Goal: Task Accomplishment & Management: Use online tool/utility

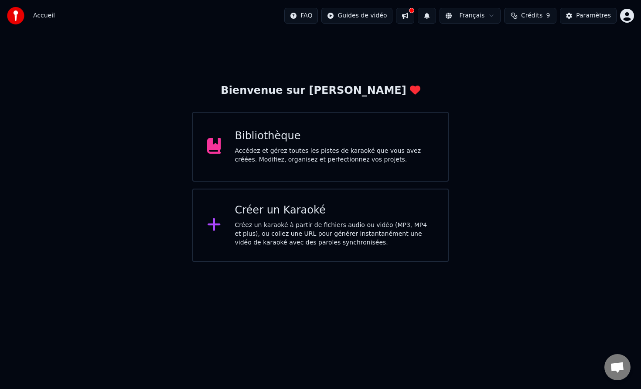
click at [290, 208] on div "Créer un Karaoké" at bounding box center [334, 210] width 199 height 14
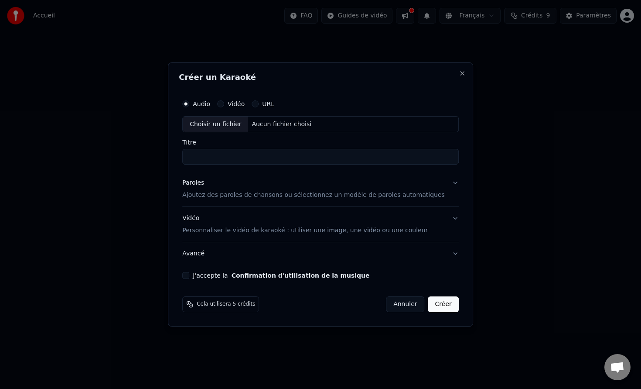
click at [245, 104] on label "Vidéo" at bounding box center [236, 104] width 17 height 6
click at [224, 104] on button "Vidéo" at bounding box center [220, 103] width 7 height 7
click at [203, 102] on label "Audio" at bounding box center [201, 104] width 17 height 6
click at [189, 102] on button "Audio" at bounding box center [185, 103] width 7 height 7
click at [222, 120] on div "Choisir un fichier" at bounding box center [215, 124] width 65 height 16
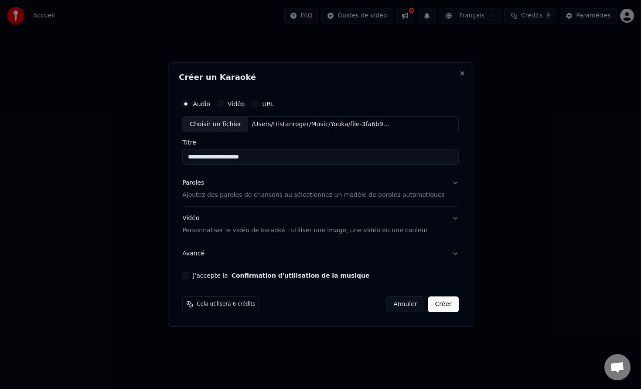
click at [294, 160] on input "**********" at bounding box center [320, 157] width 277 height 16
type input "**********"
click at [324, 230] on p "Personnaliser le vidéo de karaoké : utiliser une image, une vidéo ou une couleur" at bounding box center [305, 230] width 246 height 9
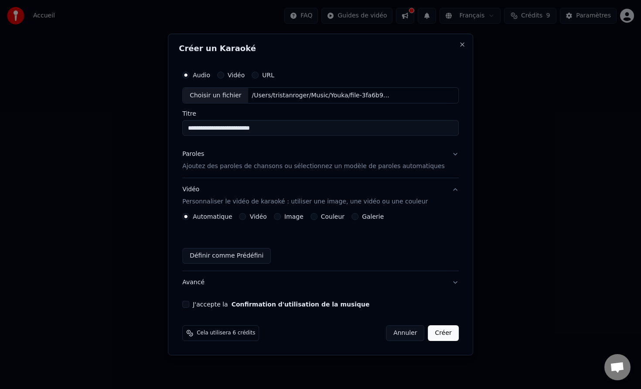
click at [267, 216] on label "Vidéo" at bounding box center [258, 216] width 17 height 6
click at [246, 216] on button "Vidéo" at bounding box center [242, 216] width 7 height 7
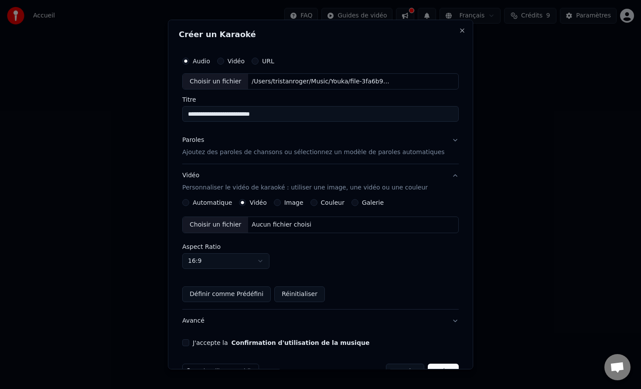
click at [295, 205] on label "Image" at bounding box center [293, 202] width 19 height 6
click at [281, 205] on button "Image" at bounding box center [277, 202] width 7 height 7
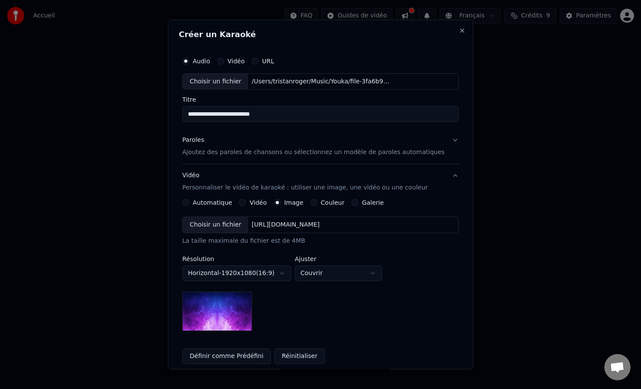
click at [241, 223] on div "Choisir un fichier" at bounding box center [215, 225] width 65 height 16
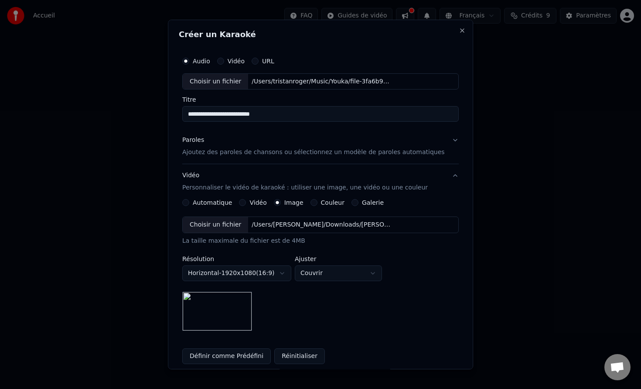
click at [300, 150] on p "Ajoutez des paroles de chansons ou sélectionnez un modèle de paroles automatiqu…" at bounding box center [313, 152] width 263 height 9
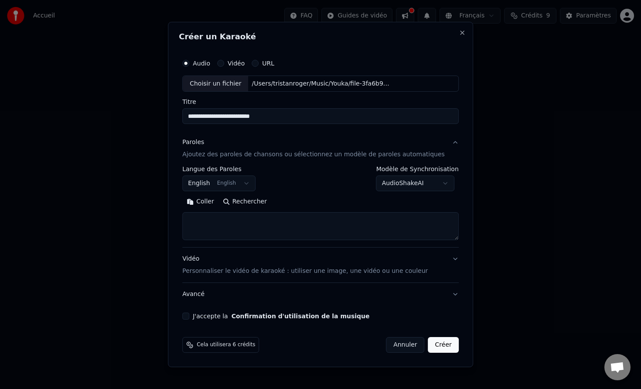
click at [268, 225] on textarea at bounding box center [320, 226] width 277 height 28
paste textarea "**********"
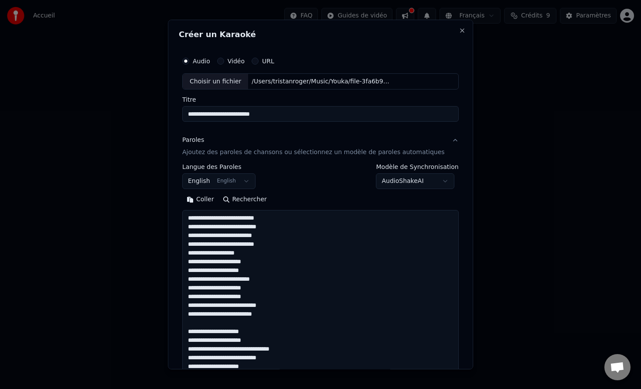
scroll to position [1004, 0]
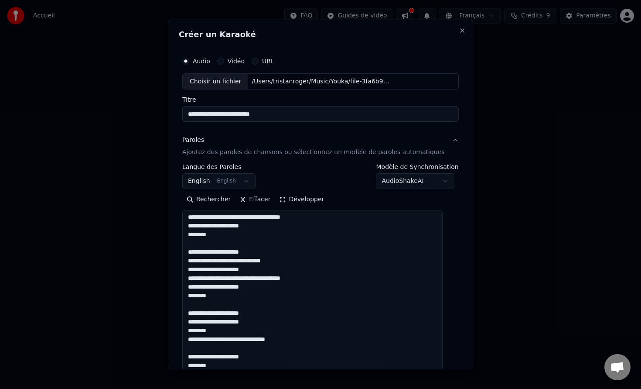
drag, startPoint x: 448, startPoint y: 237, endPoint x: 465, endPoint y: 388, distance: 151.9
click at [465, 262] on body "**********" at bounding box center [320, 131] width 641 height 262
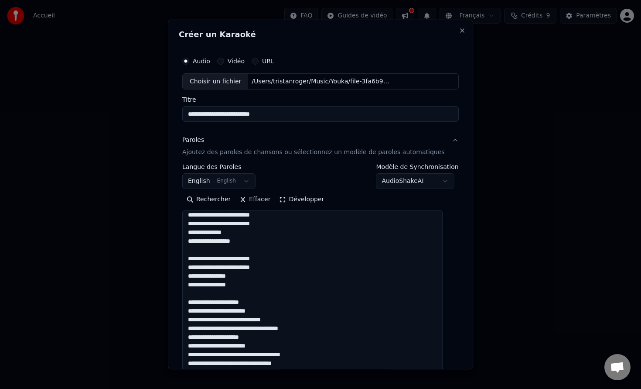
scroll to position [0, 0]
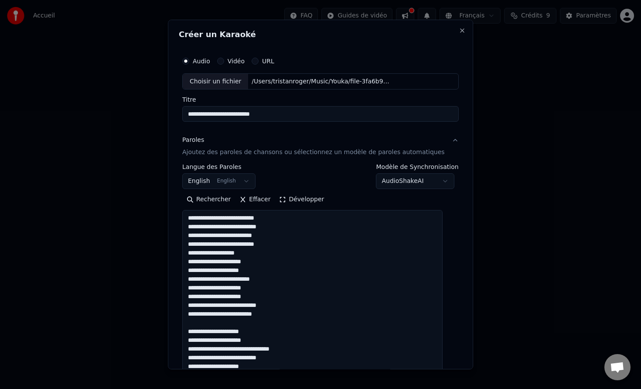
drag, startPoint x: 294, startPoint y: 218, endPoint x: 145, endPoint y: 218, distance: 149.2
click at [143, 218] on body "**********" at bounding box center [320, 131] width 641 height 262
drag, startPoint x: 282, startPoint y: 226, endPoint x: 140, endPoint y: 227, distance: 141.7
click at [140, 227] on body "**********" at bounding box center [320, 131] width 641 height 262
click at [231, 227] on textarea at bounding box center [312, 300] width 260 height 181
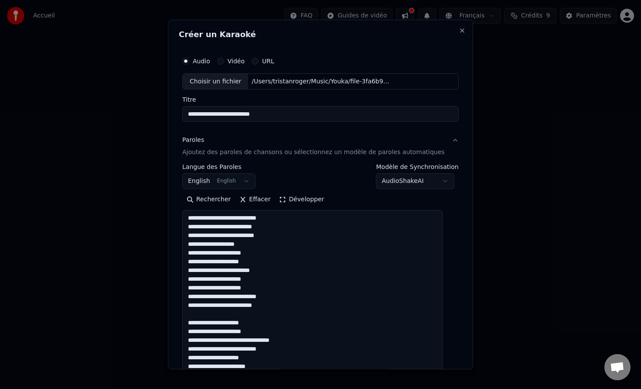
click at [231, 227] on textarea at bounding box center [312, 300] width 260 height 181
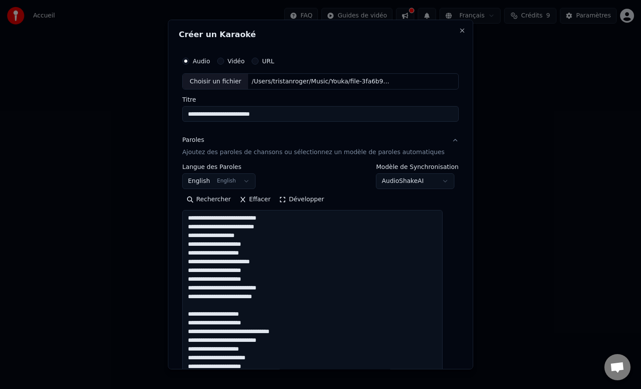
click at [228, 236] on textarea at bounding box center [312, 300] width 260 height 181
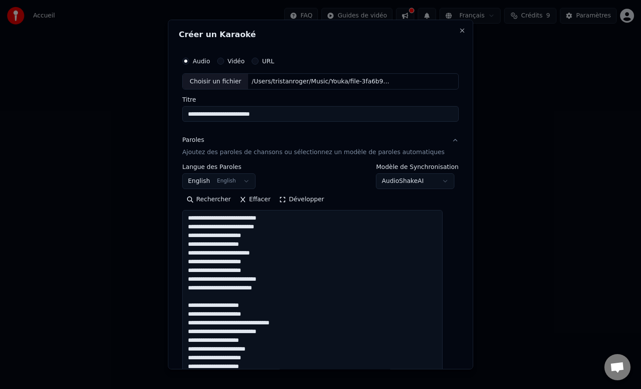
click at [227, 246] on textarea at bounding box center [312, 300] width 260 height 181
click at [239, 252] on textarea at bounding box center [312, 300] width 260 height 181
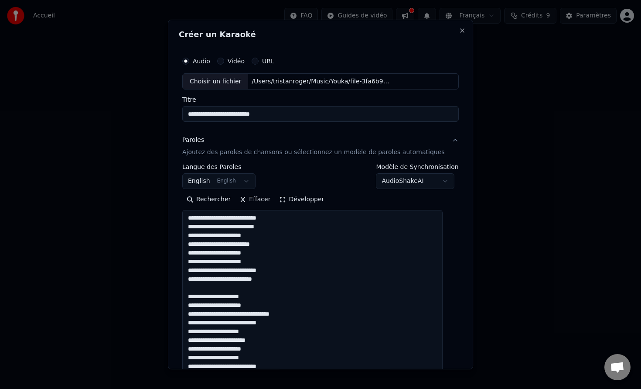
click at [239, 252] on textarea at bounding box center [312, 300] width 260 height 181
click at [236, 262] on textarea at bounding box center [312, 300] width 260 height 181
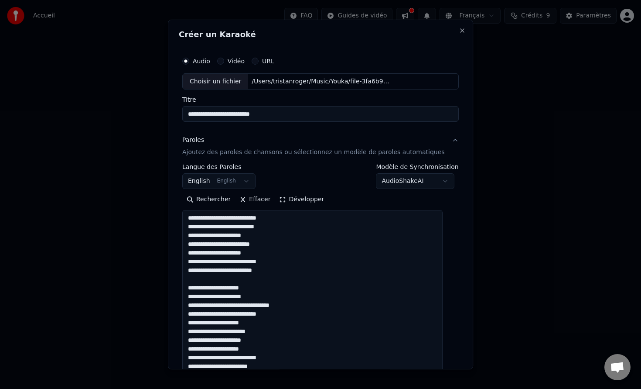
click at [236, 262] on textarea at bounding box center [312, 300] width 260 height 181
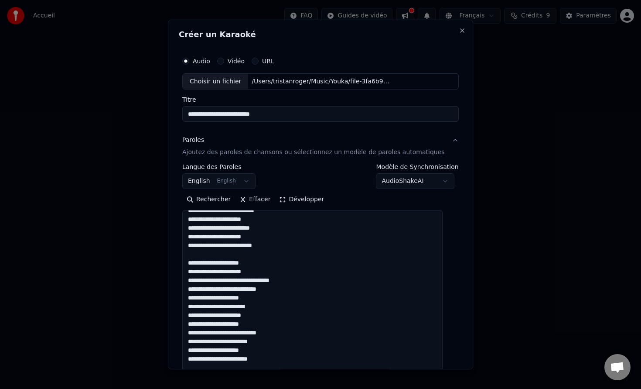
scroll to position [18, 0]
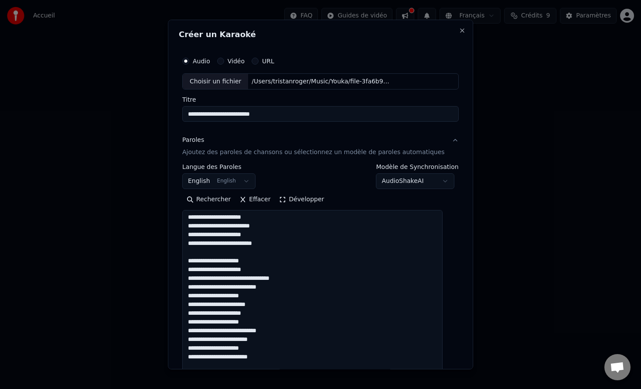
click at [237, 254] on textarea at bounding box center [312, 300] width 260 height 181
click at [241, 263] on textarea at bounding box center [312, 300] width 260 height 181
click at [239, 273] on textarea at bounding box center [312, 300] width 260 height 181
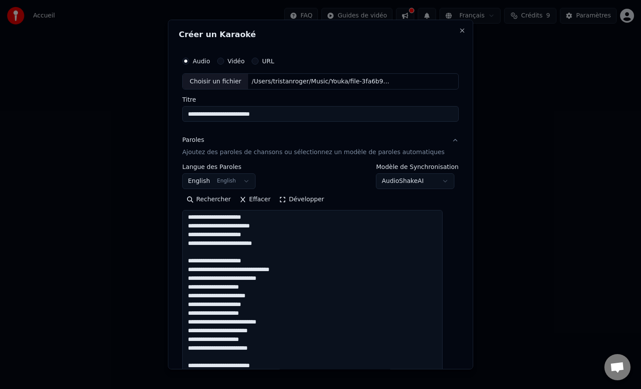
click at [239, 273] on textarea at bounding box center [312, 300] width 260 height 181
click at [246, 280] on textarea at bounding box center [312, 300] width 260 height 181
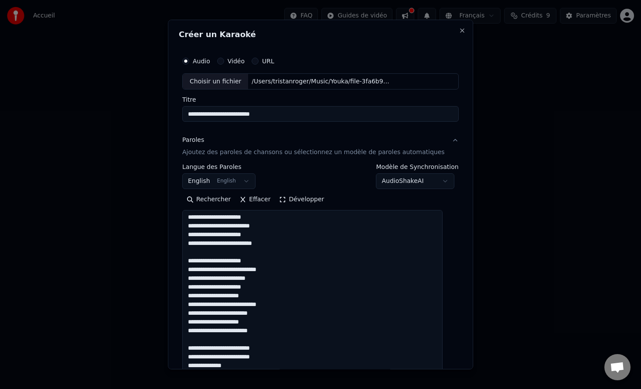
click at [236, 287] on textarea at bounding box center [312, 300] width 260 height 181
click at [253, 294] on textarea at bounding box center [312, 300] width 260 height 181
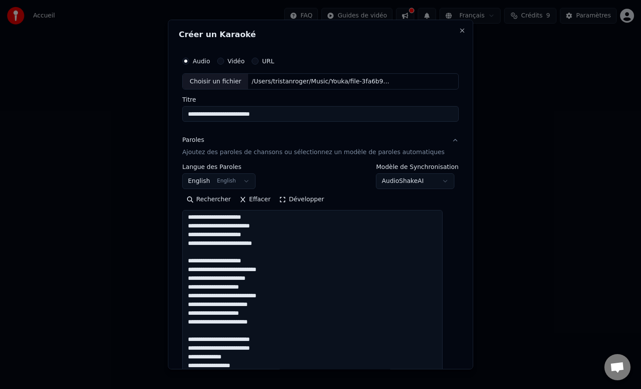
click at [253, 294] on textarea at bounding box center [312, 300] width 260 height 181
click at [233, 306] on textarea at bounding box center [312, 300] width 260 height 181
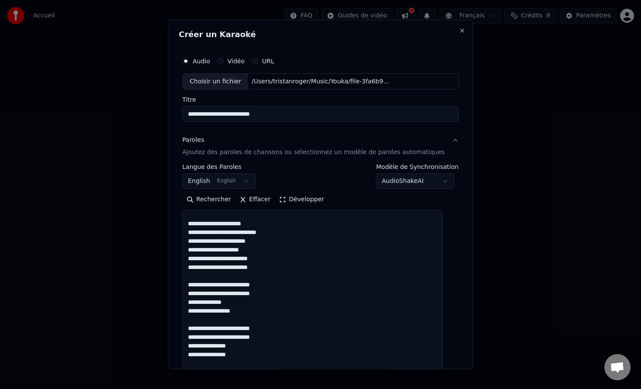
scroll to position [83, 0]
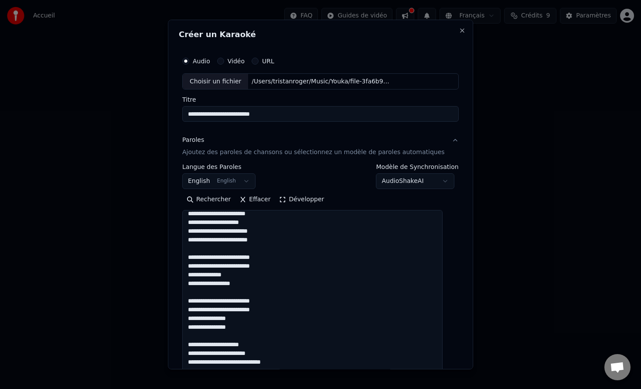
click at [251, 256] on textarea at bounding box center [312, 300] width 260 height 181
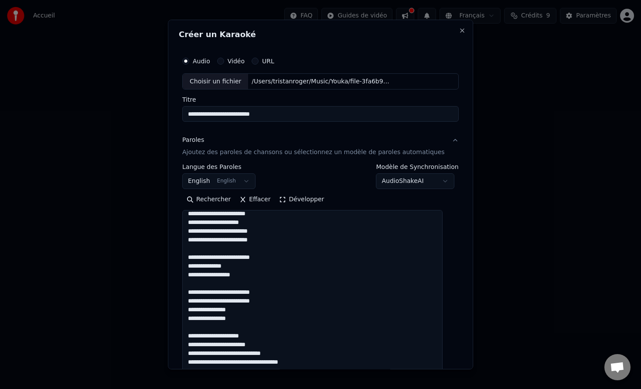
click at [231, 264] on textarea at bounding box center [312, 300] width 260 height 181
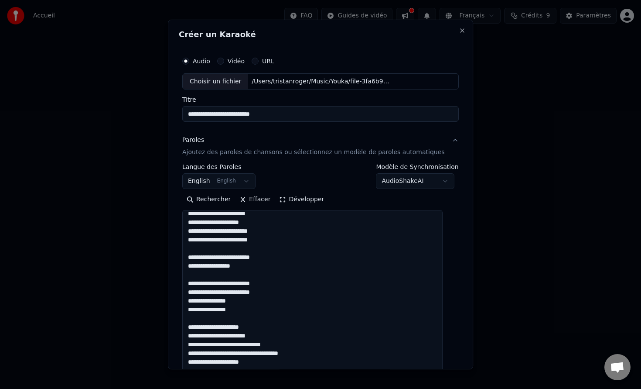
click at [240, 281] on textarea at bounding box center [312, 300] width 260 height 181
click at [230, 293] on textarea at bounding box center [312, 300] width 260 height 181
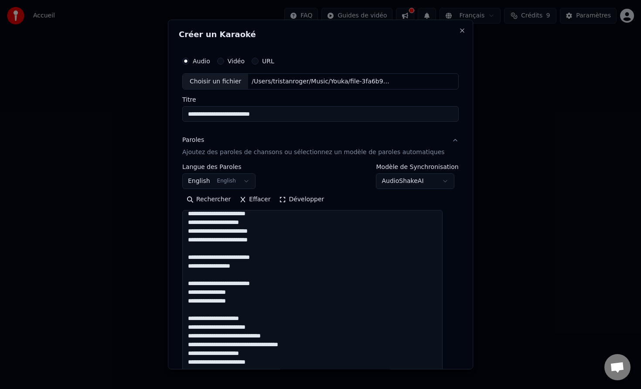
click at [230, 293] on textarea at bounding box center [312, 300] width 260 height 181
click at [242, 308] on textarea at bounding box center [312, 300] width 260 height 181
click at [234, 318] on textarea at bounding box center [312, 300] width 260 height 181
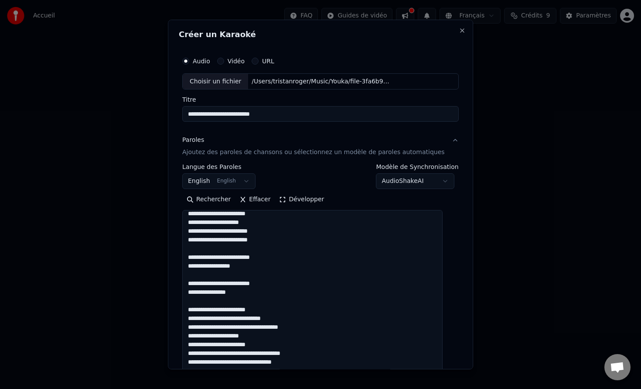
click at [234, 318] on textarea at bounding box center [312, 300] width 260 height 181
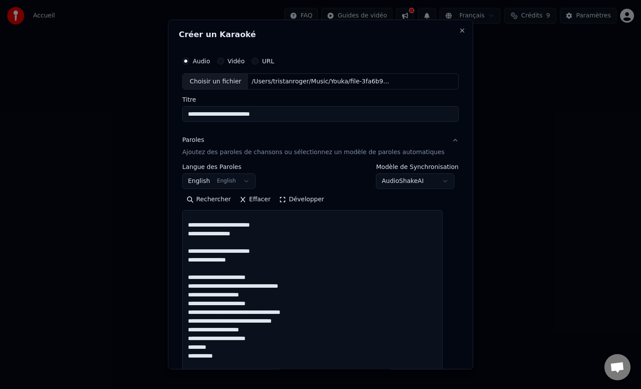
scroll to position [115, 0]
click at [231, 296] on textarea at bounding box center [312, 300] width 260 height 181
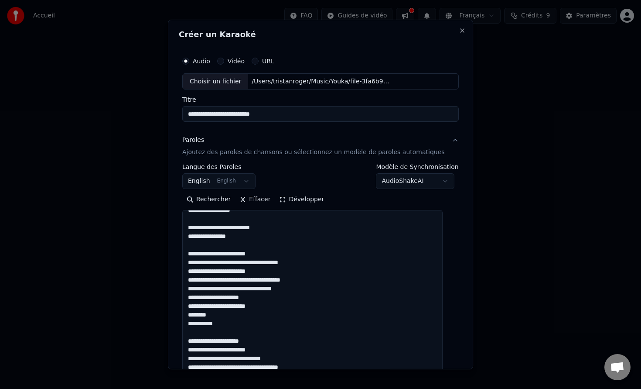
scroll to position [142, 0]
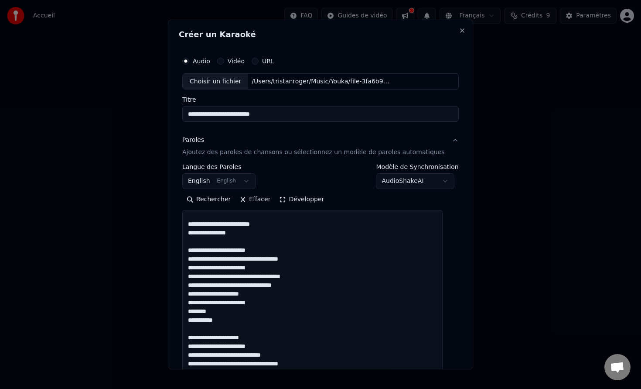
click at [234, 277] on textarea at bounding box center [312, 300] width 260 height 181
click at [227, 285] on textarea at bounding box center [312, 300] width 260 height 181
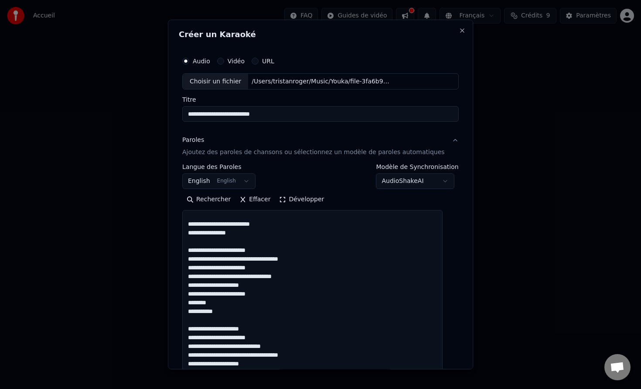
click at [227, 285] on textarea at bounding box center [312, 300] width 260 height 181
click at [207, 293] on textarea at bounding box center [312, 300] width 260 height 181
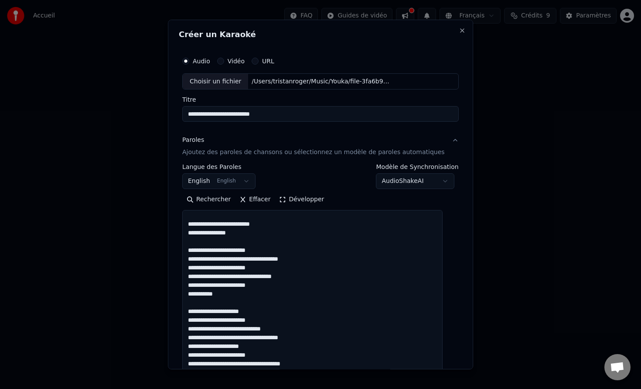
scroll to position [169, 0]
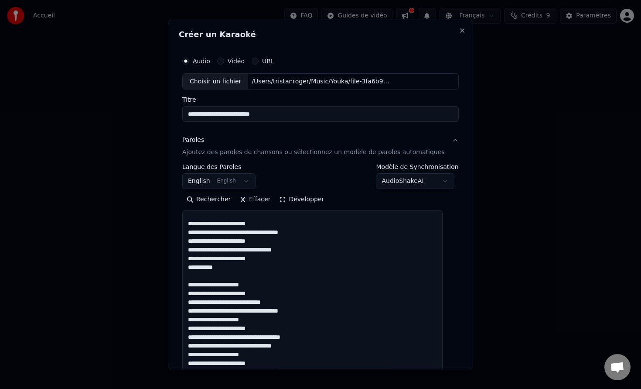
click at [235, 285] on textarea at bounding box center [312, 300] width 260 height 181
click at [229, 292] on textarea at bounding box center [312, 300] width 260 height 181
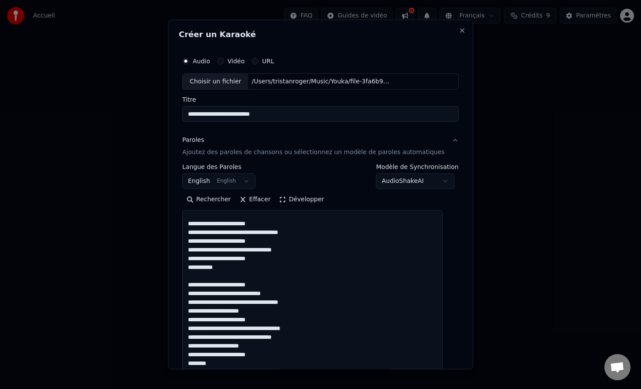
click at [229, 292] on textarea at bounding box center [312, 300] width 260 height 181
click at [226, 302] on textarea at bounding box center [312, 300] width 260 height 181
click at [224, 311] on textarea at bounding box center [312, 300] width 260 height 181
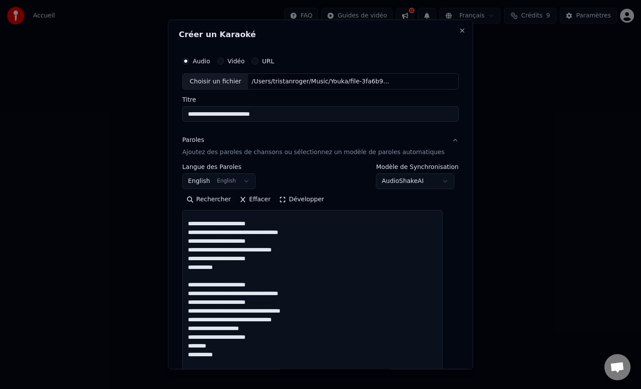
click at [224, 311] on textarea at bounding box center [312, 300] width 260 height 181
click at [225, 318] on textarea at bounding box center [312, 300] width 260 height 181
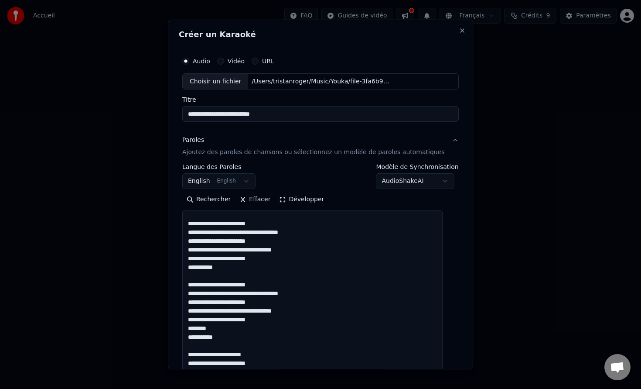
click at [219, 324] on textarea at bounding box center [312, 300] width 260 height 181
click at [218, 324] on textarea at bounding box center [312, 300] width 260 height 181
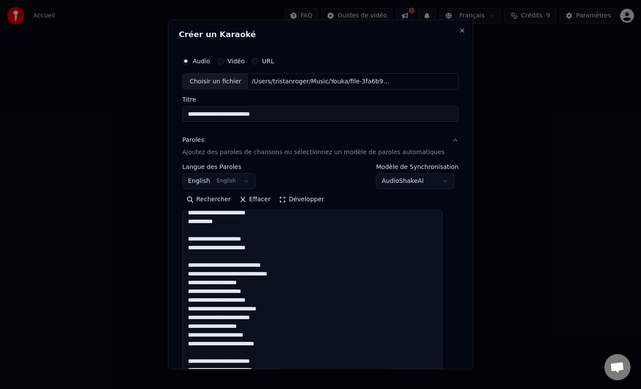
scroll to position [245, 0]
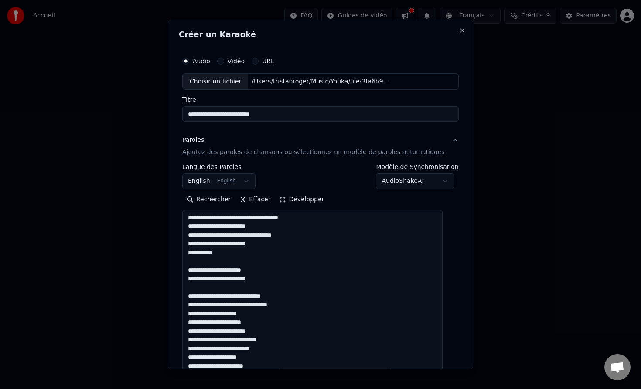
click at [236, 265] on textarea at bounding box center [312, 300] width 260 height 181
click at [245, 266] on textarea at bounding box center [312, 300] width 260 height 181
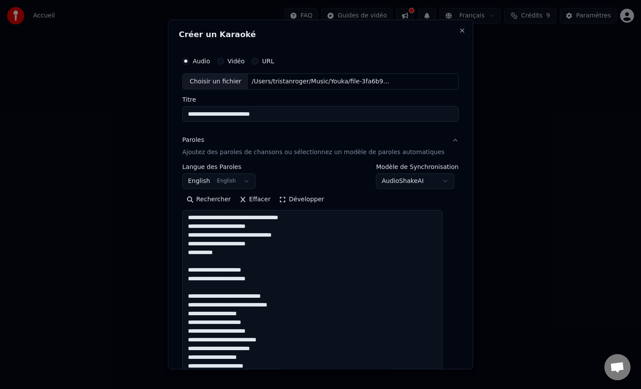
click at [245, 266] on textarea at bounding box center [312, 300] width 260 height 181
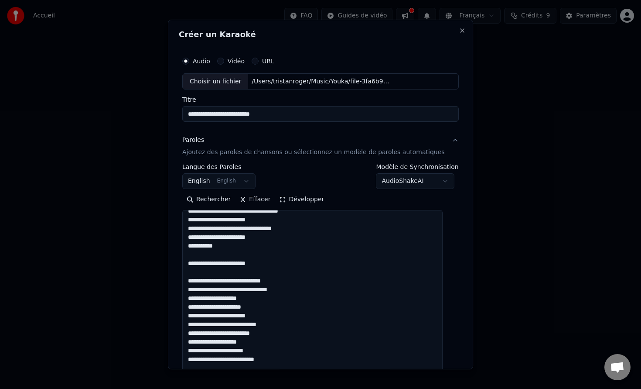
scroll to position [252, 0]
click at [247, 280] on textarea at bounding box center [312, 300] width 260 height 181
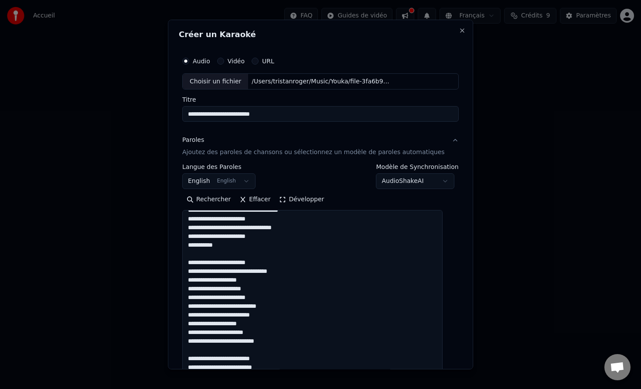
click at [248, 281] on textarea at bounding box center [312, 300] width 260 height 181
click at [251, 287] on textarea at bounding box center [312, 300] width 260 height 181
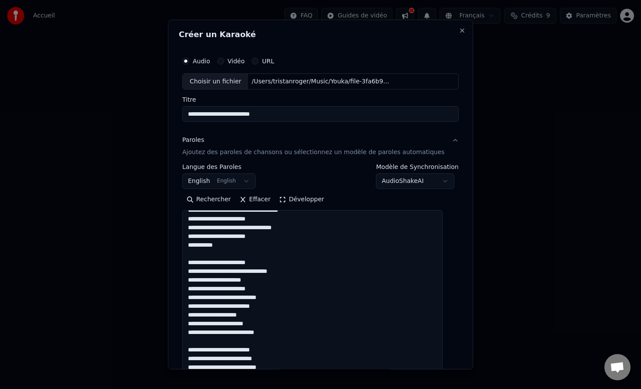
click at [251, 287] on textarea at bounding box center [312, 300] width 260 height 181
click at [239, 297] on textarea at bounding box center [312, 300] width 260 height 181
click at [224, 307] on textarea at bounding box center [312, 300] width 260 height 181
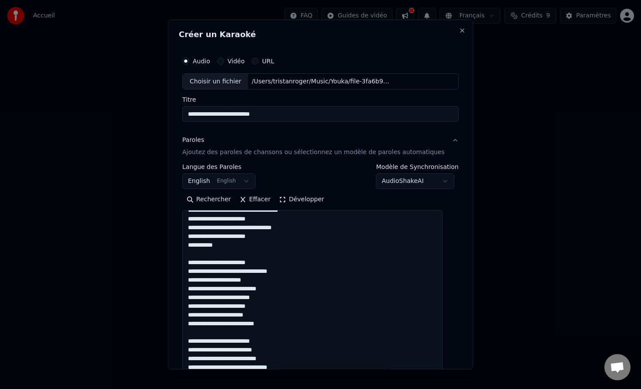
click at [260, 296] on textarea at bounding box center [312, 300] width 260 height 181
click at [243, 307] on textarea at bounding box center [312, 300] width 260 height 181
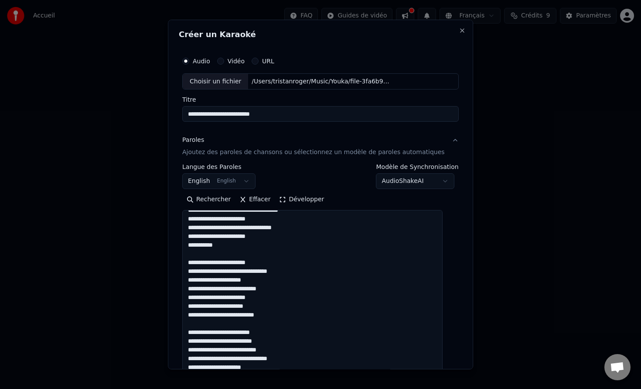
click at [243, 307] on textarea at bounding box center [312, 300] width 260 height 181
click at [221, 306] on textarea at bounding box center [312, 300] width 260 height 181
click at [249, 304] on textarea at bounding box center [312, 300] width 260 height 181
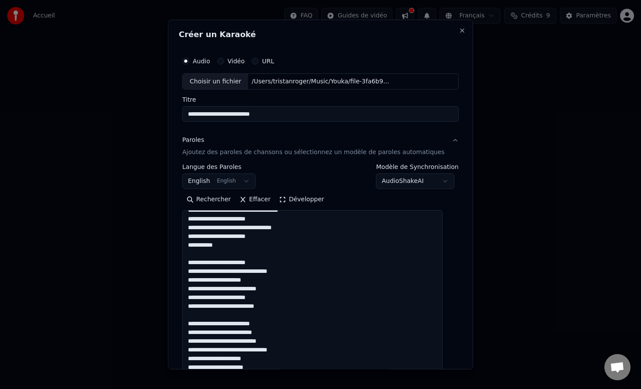
click at [211, 305] on textarea at bounding box center [312, 300] width 260 height 181
click at [236, 306] on textarea at bounding box center [312, 300] width 260 height 181
click at [243, 308] on textarea at bounding box center [312, 300] width 260 height 181
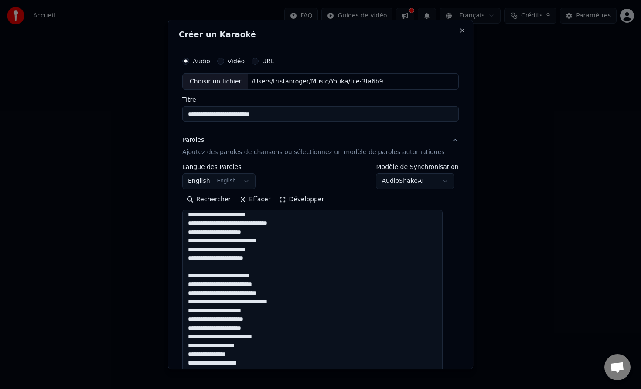
scroll to position [306, 0]
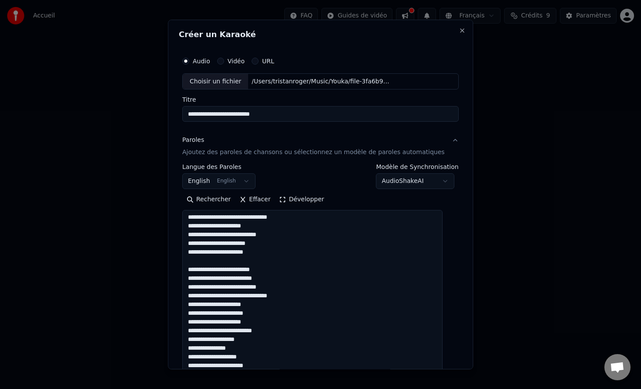
click at [252, 270] on textarea at bounding box center [312, 300] width 260 height 181
click at [239, 277] on textarea at bounding box center [312, 300] width 260 height 181
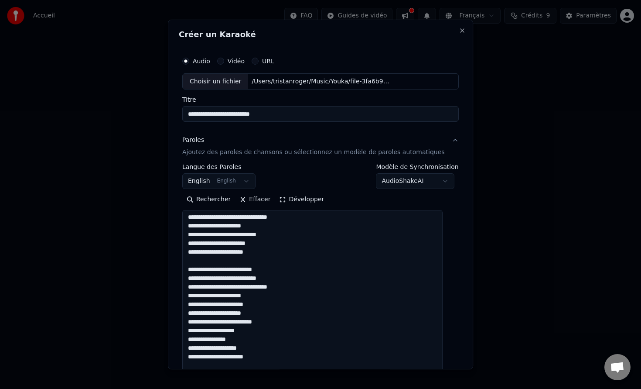
click at [239, 277] on textarea at bounding box center [312, 300] width 260 height 181
click at [238, 285] on textarea at bounding box center [312, 300] width 260 height 181
click at [242, 294] on textarea at bounding box center [312, 300] width 260 height 181
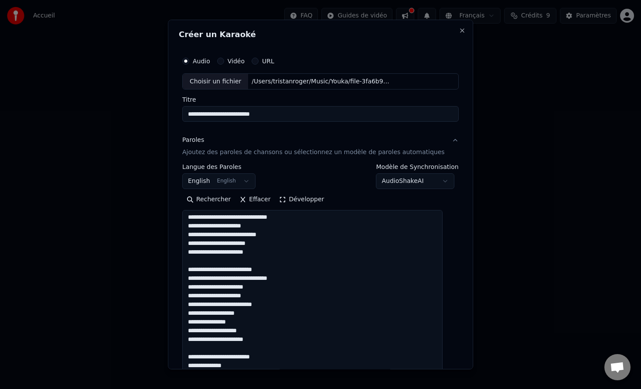
click at [242, 294] on textarea at bounding box center [312, 300] width 260 height 181
click at [224, 307] on textarea at bounding box center [312, 300] width 260 height 181
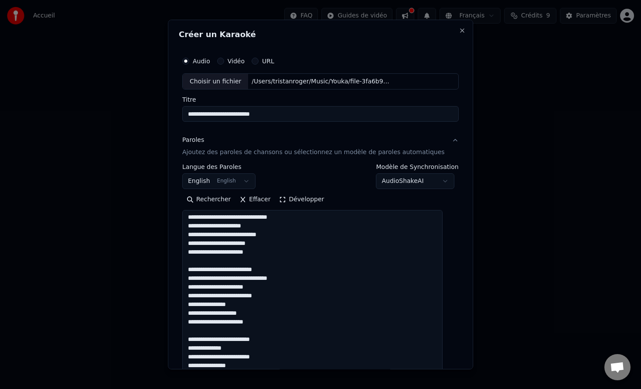
click at [239, 314] on textarea at bounding box center [312, 300] width 260 height 181
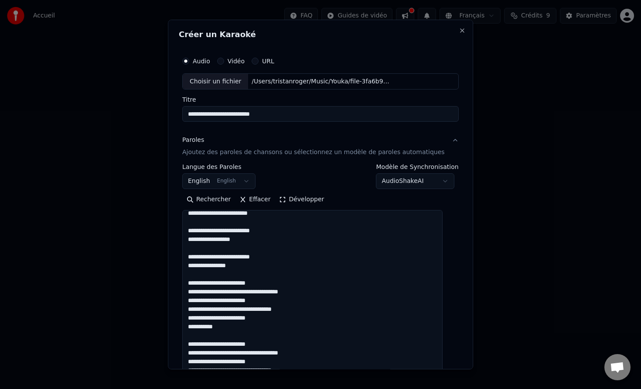
scroll to position [111, 0]
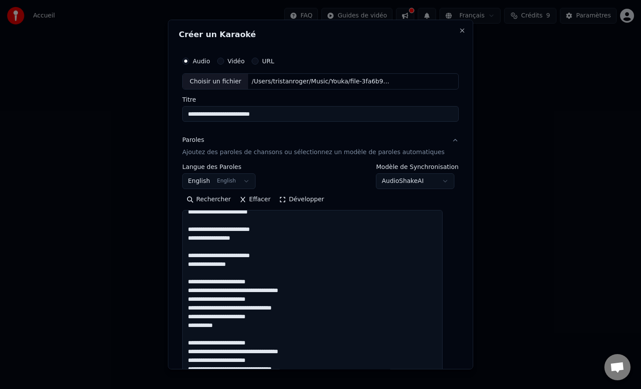
drag, startPoint x: 197, startPoint y: 263, endPoint x: 296, endPoint y: 335, distance: 123.3
click at [296, 335] on textarea at bounding box center [312, 300] width 260 height 181
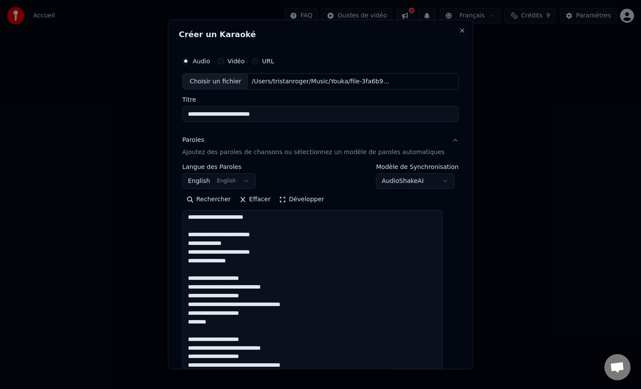
scroll to position [407, 0]
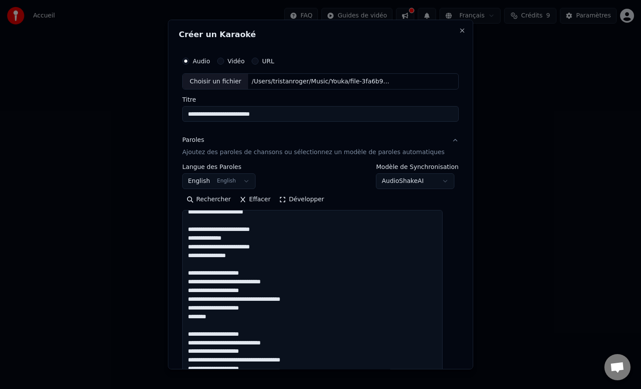
drag, startPoint x: 227, startPoint y: 316, endPoint x: 195, endPoint y: 227, distance: 95.1
click at [195, 227] on textarea at bounding box center [312, 300] width 260 height 181
paste textarea "**********"
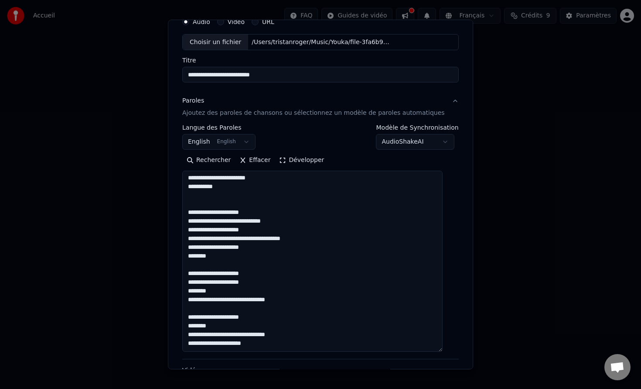
scroll to position [41, 0]
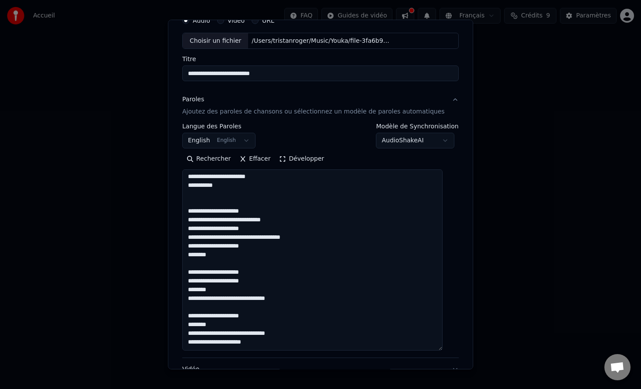
drag, startPoint x: 227, startPoint y: 247, endPoint x: 194, endPoint y: 207, distance: 51.7
click at [194, 207] on textarea at bounding box center [312, 260] width 260 height 181
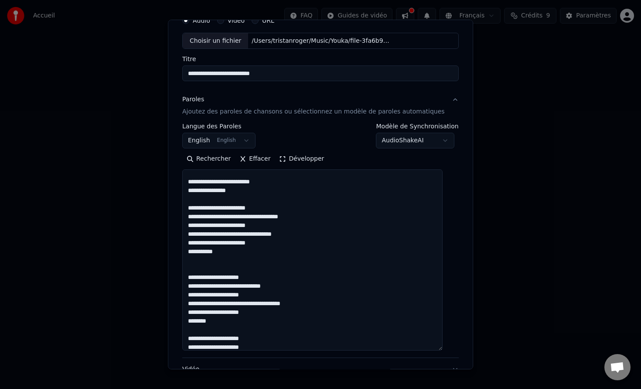
scroll to position [430, 0]
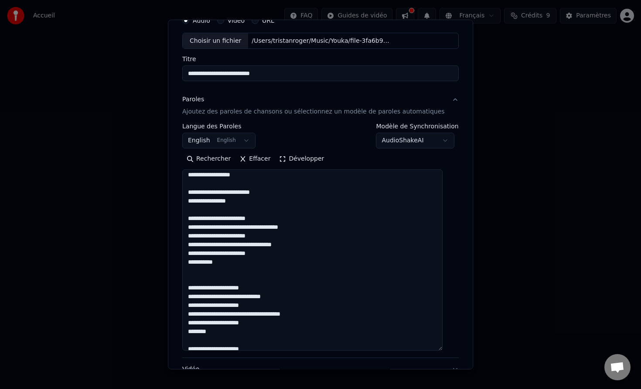
drag, startPoint x: 236, startPoint y: 258, endPoint x: 192, endPoint y: 220, distance: 58.5
click at [192, 220] on textarea at bounding box center [312, 260] width 260 height 181
drag, startPoint x: 225, startPoint y: 334, endPoint x: 183, endPoint y: 288, distance: 62.0
click at [183, 288] on div "**********" at bounding box center [320, 195] width 305 height 350
paste textarea "**********"
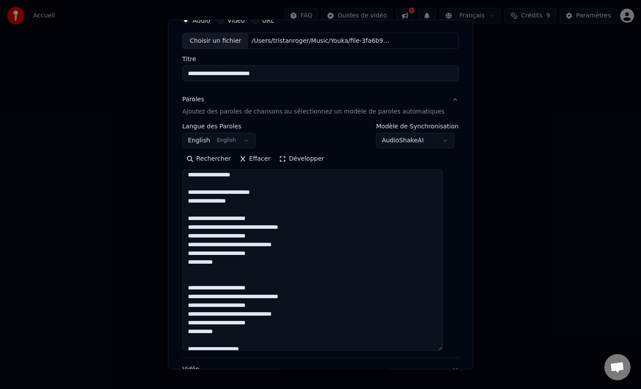
click at [216, 278] on textarea at bounding box center [312, 260] width 260 height 181
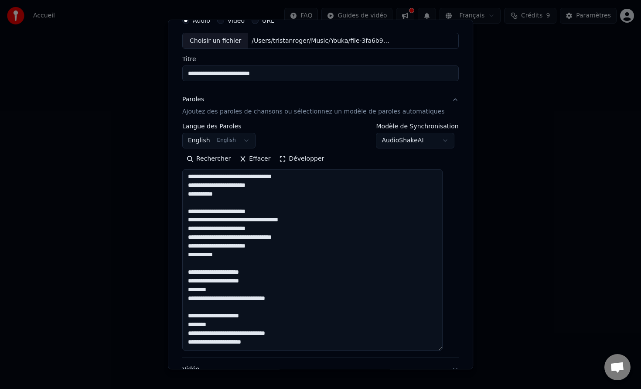
scroll to position [507, 0]
drag, startPoint x: 271, startPoint y: 265, endPoint x: 189, endPoint y: 265, distance: 82.0
click at [189, 265] on div "**********" at bounding box center [320, 220] width 283 height 425
drag, startPoint x: 260, startPoint y: 201, endPoint x: 193, endPoint y: 201, distance: 67.2
click at [193, 201] on textarea at bounding box center [312, 260] width 260 height 181
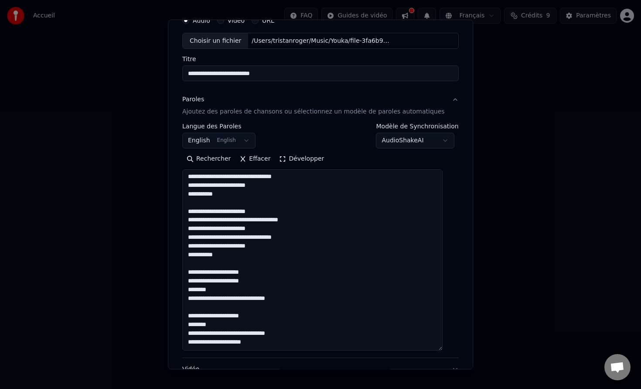
drag, startPoint x: 270, startPoint y: 266, endPoint x: 188, endPoint y: 269, distance: 82.1
click at [188, 269] on div "**********" at bounding box center [320, 220] width 283 height 425
drag, startPoint x: 266, startPoint y: 265, endPoint x: 195, endPoint y: 263, distance: 71.1
click at [195, 263] on textarea at bounding box center [312, 260] width 260 height 181
paste textarea "***"
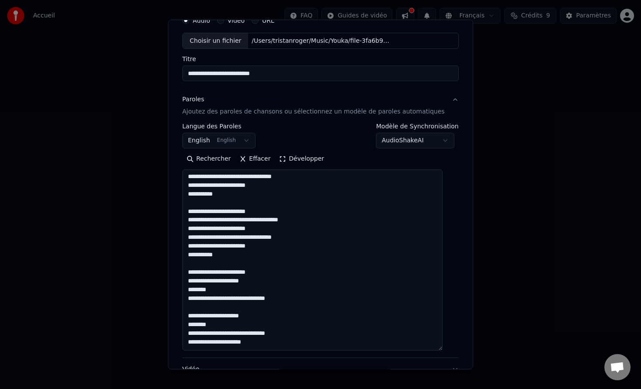
click at [212, 280] on textarea at bounding box center [312, 260] width 260 height 181
click at [236, 271] on textarea at bounding box center [312, 260] width 260 height 181
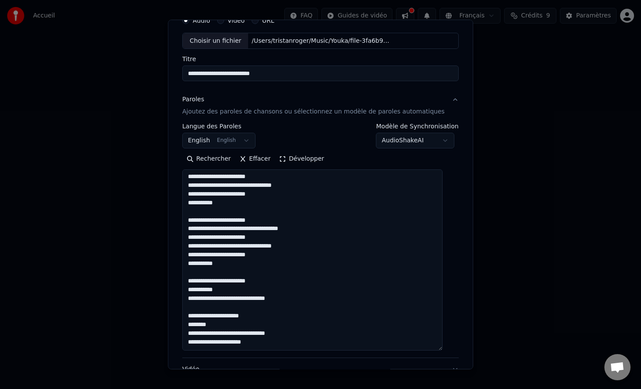
scroll to position [498, 0]
click at [237, 291] on textarea at bounding box center [312, 260] width 260 height 181
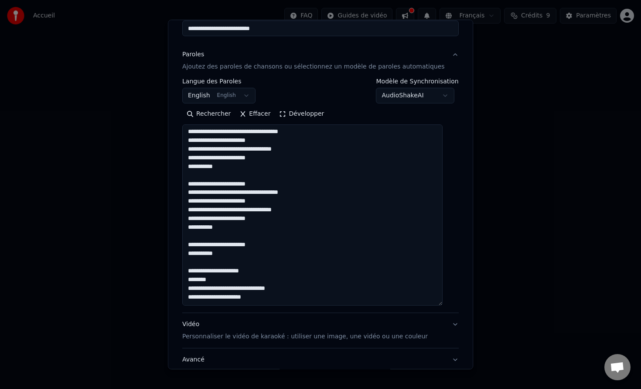
scroll to position [88, 0]
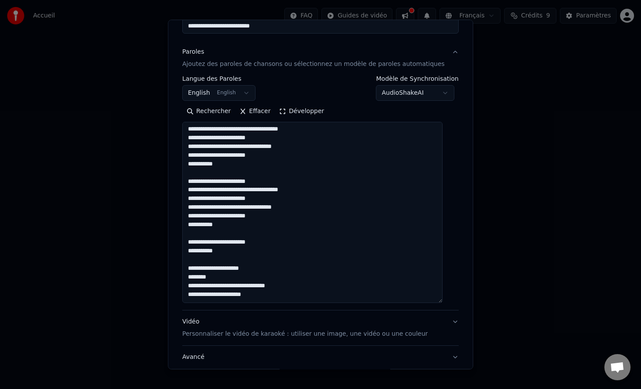
drag, startPoint x: 255, startPoint y: 240, endPoint x: 195, endPoint y: 236, distance: 59.5
click at [195, 236] on textarea at bounding box center [312, 212] width 260 height 181
drag, startPoint x: 233, startPoint y: 269, endPoint x: 189, endPoint y: 263, distance: 44.9
click at [189, 263] on div "**********" at bounding box center [320, 173] width 283 height 425
paste textarea "*** ***"
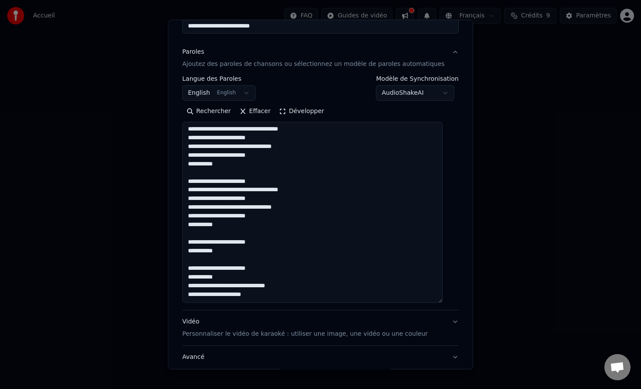
drag, startPoint x: 242, startPoint y: 267, endPoint x: 185, endPoint y: 263, distance: 57.3
click at [185, 263] on div "**********" at bounding box center [320, 195] width 305 height 350
drag, startPoint x: 277, startPoint y: 289, endPoint x: 185, endPoint y: 280, distance: 92.9
click at [185, 280] on div "**********" at bounding box center [320, 195] width 305 height 350
paste textarea
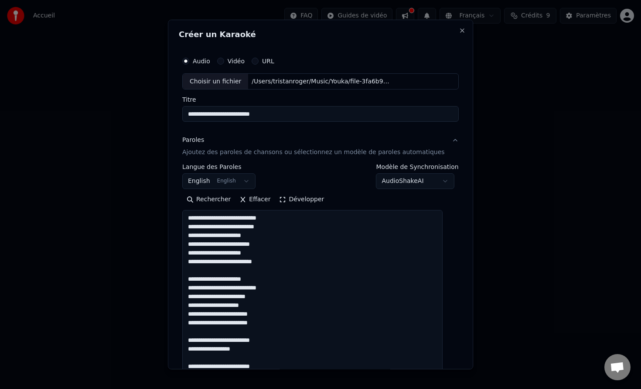
scroll to position [149, 0]
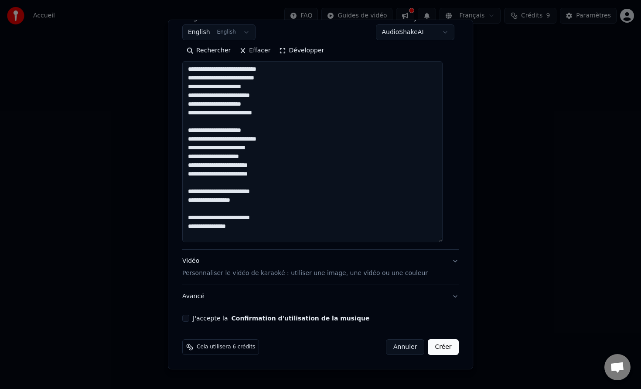
type textarea "**********"
click at [442, 347] on button "Créer" at bounding box center [443, 347] width 31 height 16
select select "**"
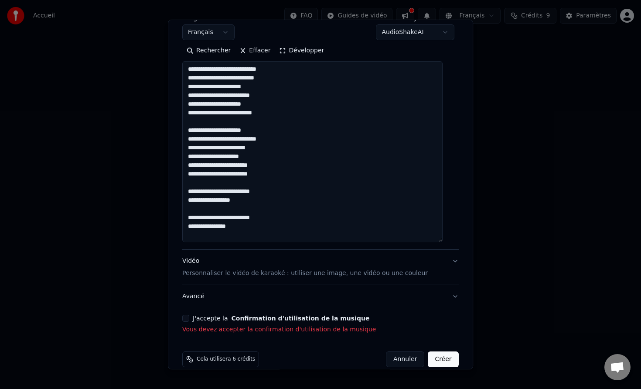
click at [300, 323] on div "J'accepte la Confirmation d'utilisation de la musique Vous devez accepter la co…" at bounding box center [320, 323] width 277 height 19
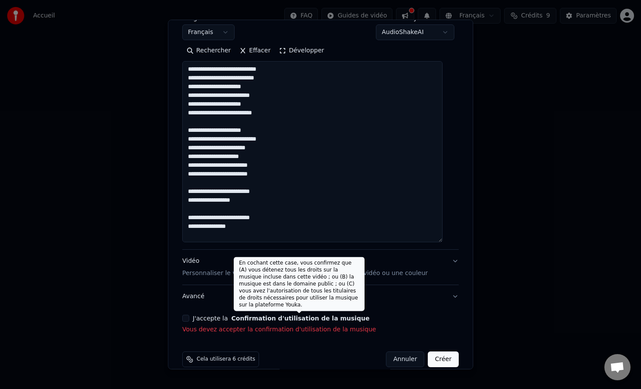
click at [299, 321] on button "Confirmation d'utilisation de la musique" at bounding box center [301, 318] width 138 height 6
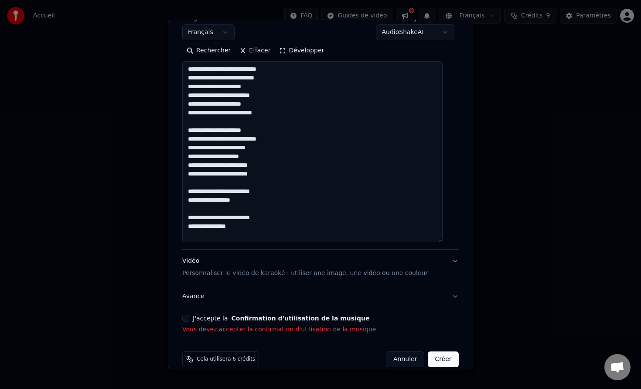
click at [189, 321] on button "J'accepte la Confirmation d'utilisation de la musique" at bounding box center [185, 317] width 7 height 7
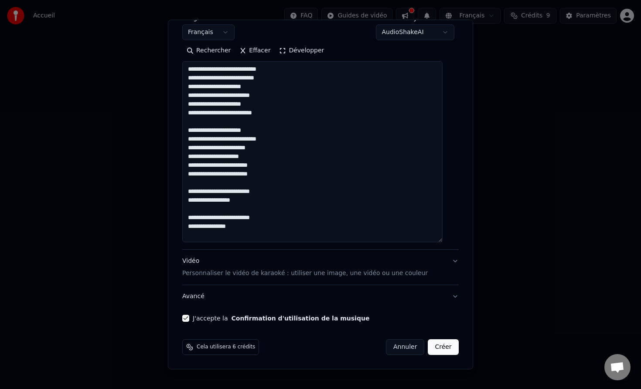
click at [442, 349] on button "Créer" at bounding box center [443, 347] width 31 height 16
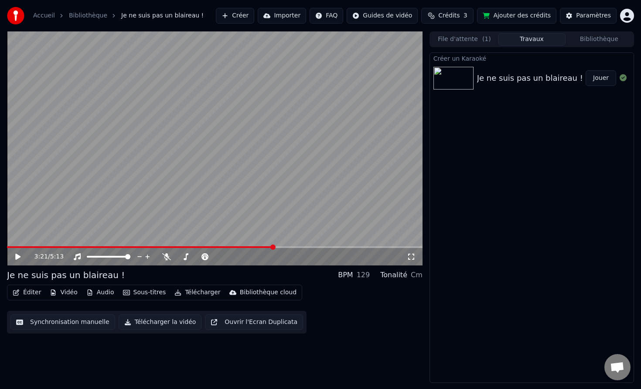
click at [19, 243] on video at bounding box center [215, 148] width 416 height 234
click at [7, 246] on span at bounding box center [13, 247] width 13 height 2
click at [410, 259] on icon at bounding box center [411, 256] width 9 height 7
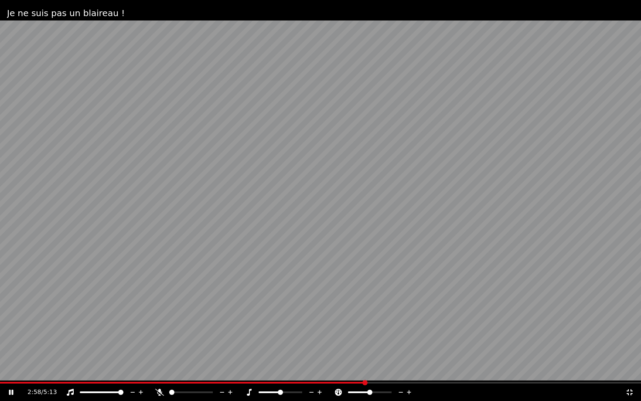
click at [393, 382] on span at bounding box center [320, 383] width 641 height 2
click at [413, 382] on span at bounding box center [320, 383] width 641 height 2
click at [432, 383] on span at bounding box center [320, 383] width 641 height 2
click at [444, 383] on span at bounding box center [320, 383] width 641 height 2
click at [459, 382] on span at bounding box center [320, 383] width 641 height 2
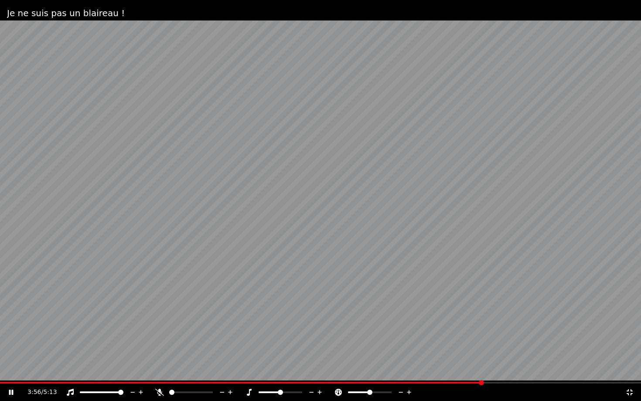
click at [482, 383] on span at bounding box center [320, 383] width 641 height 2
click at [502, 383] on span at bounding box center [320, 383] width 641 height 2
click at [515, 382] on span at bounding box center [320, 383] width 641 height 2
click at [551, 381] on video at bounding box center [320, 200] width 641 height 401
click at [563, 382] on video at bounding box center [320, 200] width 641 height 401
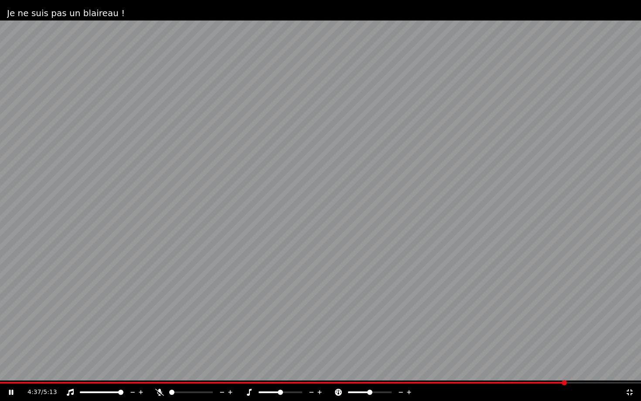
click at [567, 382] on span at bounding box center [320, 383] width 641 height 2
click at [580, 382] on span at bounding box center [320, 383] width 641 height 2
click at [592, 382] on span at bounding box center [320, 383] width 641 height 2
click at [601, 382] on span at bounding box center [320, 383] width 641 height 2
click at [611, 382] on span at bounding box center [320, 383] width 641 height 2
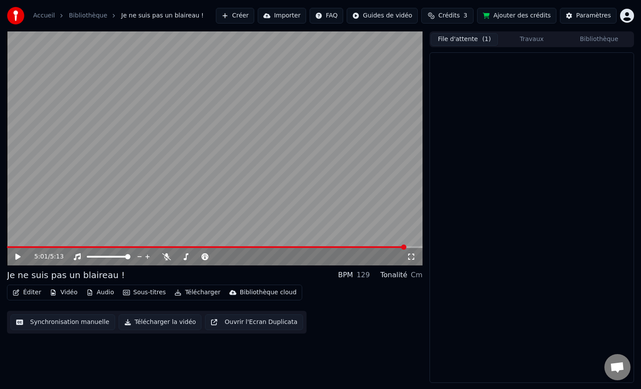
click at [485, 41] on span "( 1 )" at bounding box center [486, 39] width 9 height 9
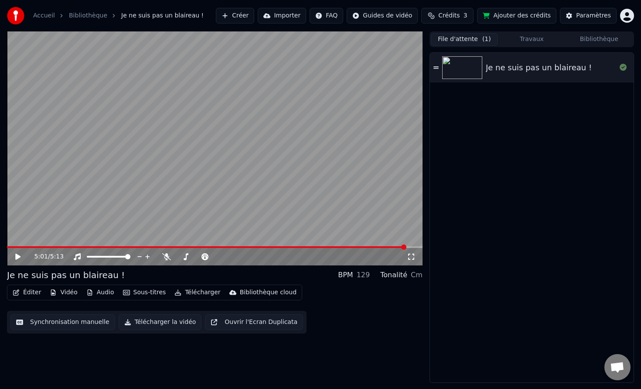
click at [322, 94] on video at bounding box center [215, 148] width 416 height 234
click at [81, 317] on button "Synchronisation manuelle" at bounding box center [62, 322] width 105 height 16
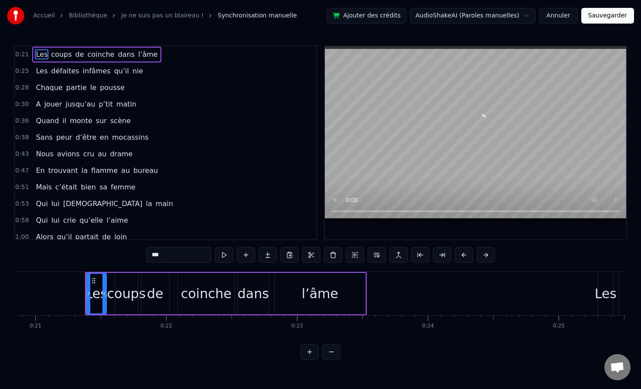
scroll to position [0, 2754]
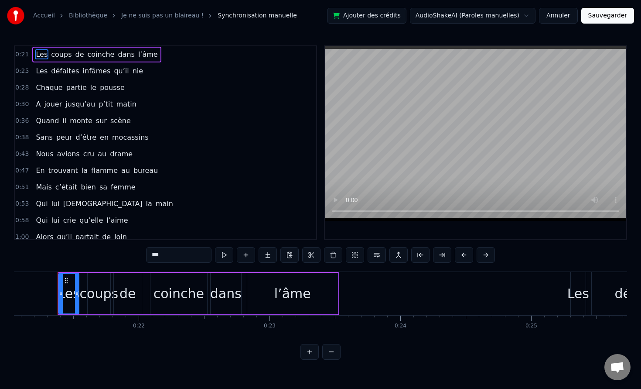
click at [90, 68] on span "infâmes" at bounding box center [97, 71] width 30 height 10
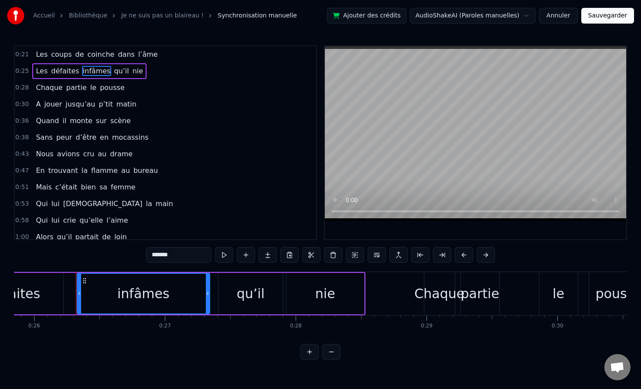
scroll to position [0, 3400]
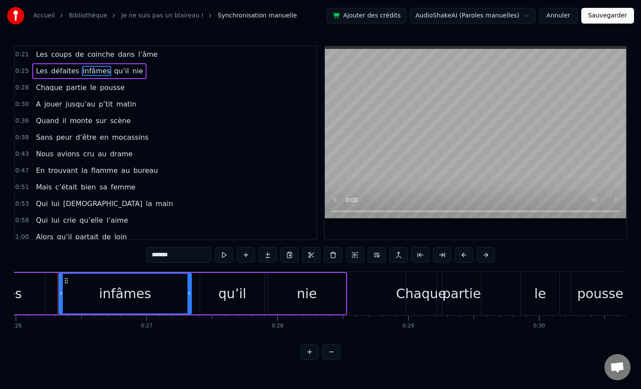
click at [234, 299] on div "qu’il" at bounding box center [232, 293] width 28 height 20
type input "*****"
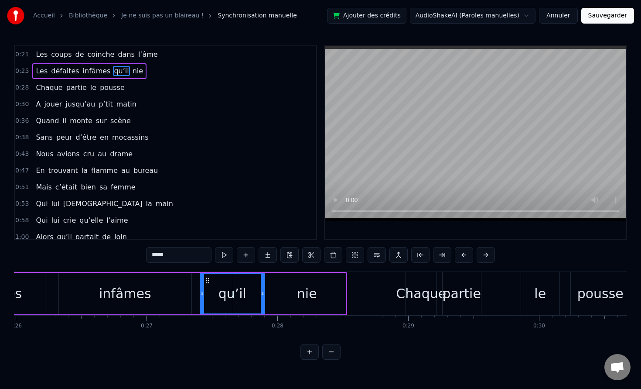
click at [234, 299] on div "qu’il" at bounding box center [232, 293] width 28 height 20
click at [240, 286] on div "qu’il" at bounding box center [232, 293] width 28 height 20
click at [113, 68] on span "qu’il" at bounding box center [121, 71] width 17 height 10
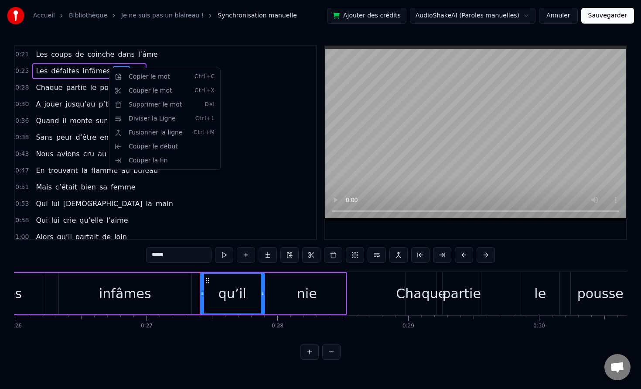
click at [82, 68] on html "Accueil Bibliothèque Je ne suis pas un blaireau ! Synchronisation manuelle Ajou…" at bounding box center [320, 186] width 641 height 373
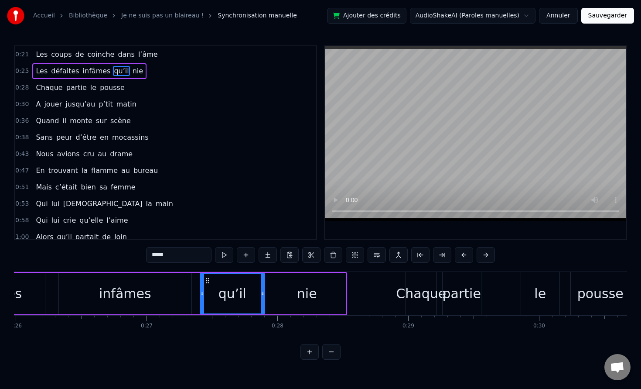
click at [81, 58] on div "Les coups de coinche dans l’âme" at bounding box center [96, 55] width 129 height 16
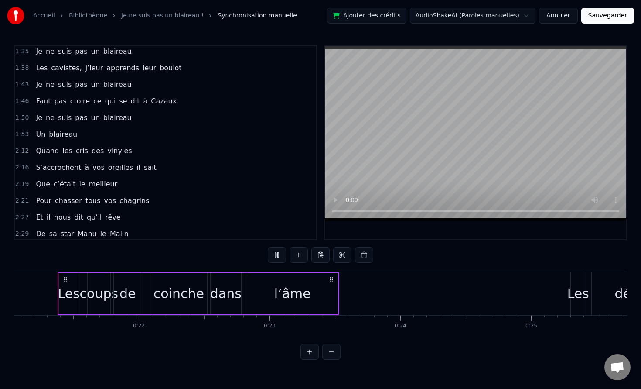
scroll to position [551, 0]
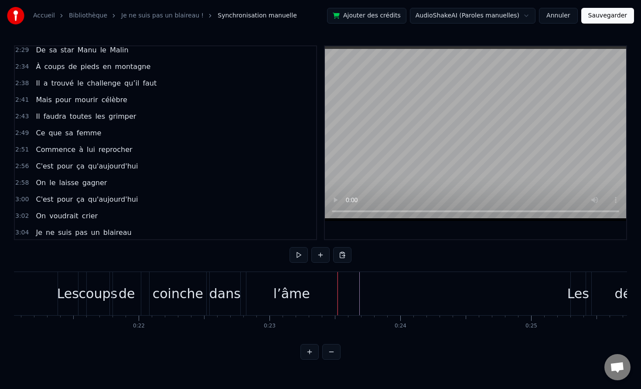
click at [311, 293] on div "l’âme" at bounding box center [291, 293] width 91 height 43
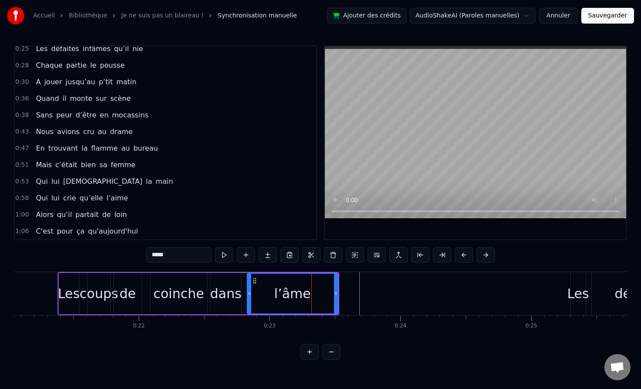
scroll to position [0, 0]
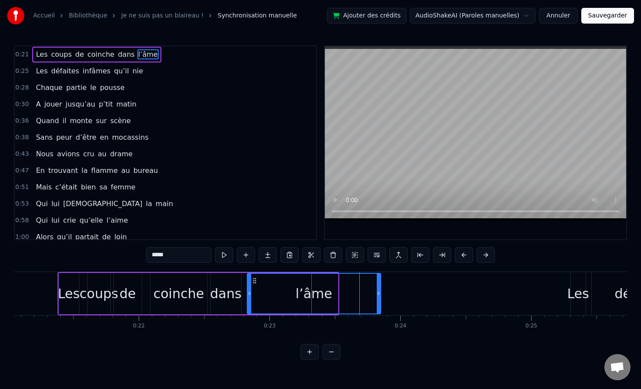
drag, startPoint x: 336, startPoint y: 288, endPoint x: 386, endPoint y: 290, distance: 50.2
click at [380, 290] on div at bounding box center [378, 293] width 3 height 40
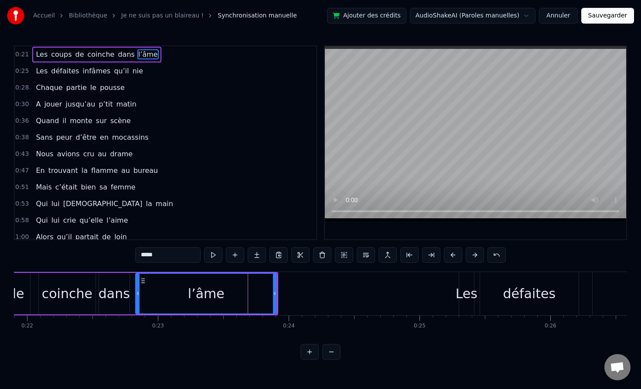
scroll to position [0, 2952]
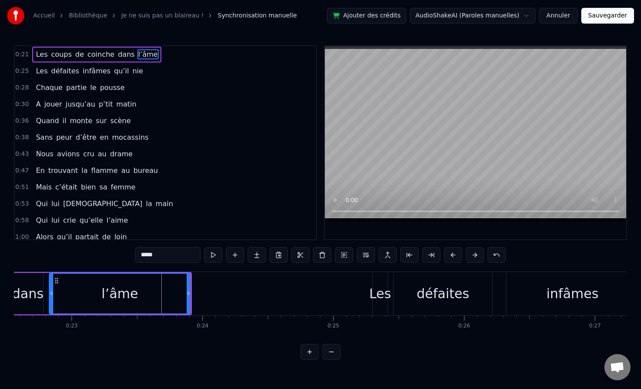
click at [377, 281] on div "Les" at bounding box center [380, 293] width 15 height 43
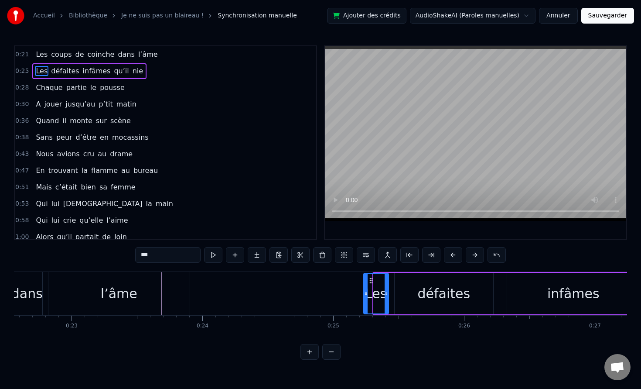
drag, startPoint x: 374, startPoint y: 291, endPoint x: 364, endPoint y: 291, distance: 10.0
click at [364, 291] on icon at bounding box center [365, 293] width 3 height 7
drag, startPoint x: 387, startPoint y: 288, endPoint x: 399, endPoint y: 289, distance: 11.8
click at [399, 289] on div at bounding box center [397, 293] width 3 height 40
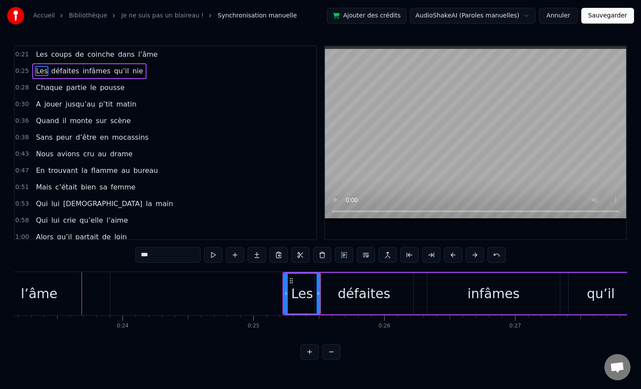
scroll to position [0, 3039]
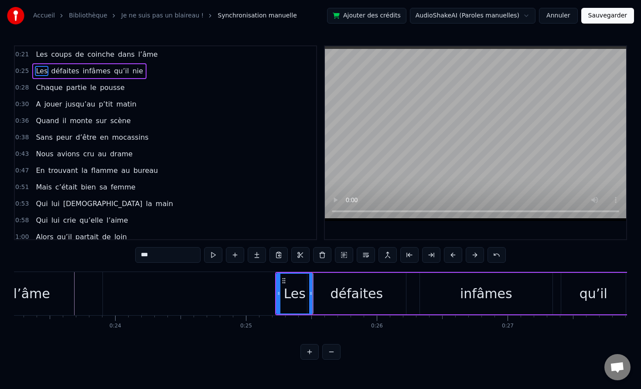
click at [345, 286] on div "défaites" at bounding box center [356, 293] width 53 height 20
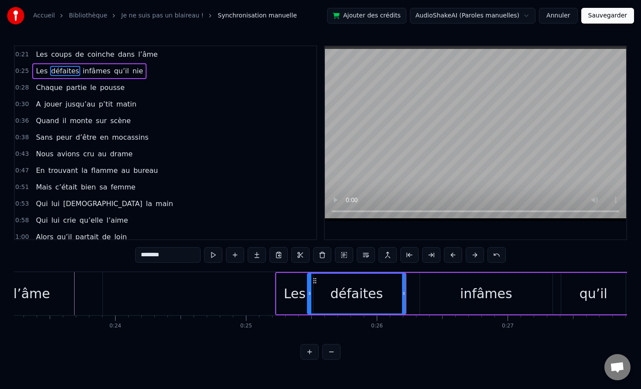
click at [436, 287] on div "infâmes" at bounding box center [486, 293] width 133 height 41
type input "*******"
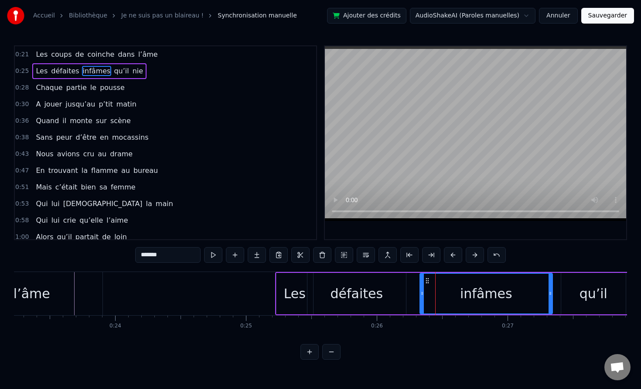
click at [423, 289] on div at bounding box center [421, 293] width 3 height 40
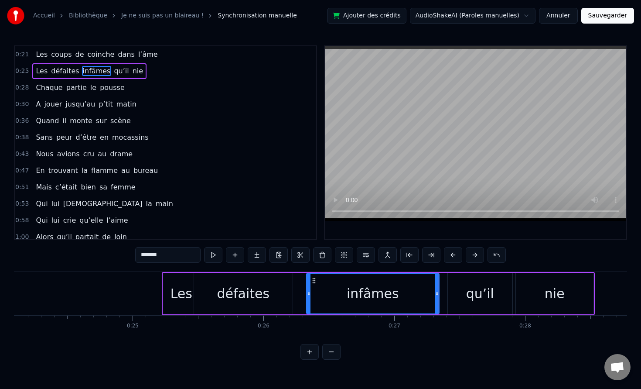
click at [443, 284] on div "Les défaites infâmes qu’il nie" at bounding box center [378, 293] width 433 height 43
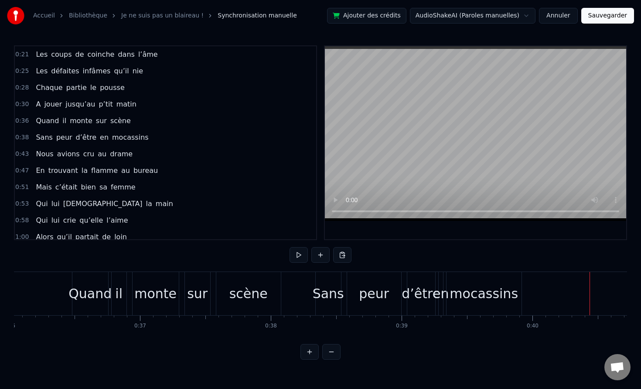
scroll to position [0, 4600]
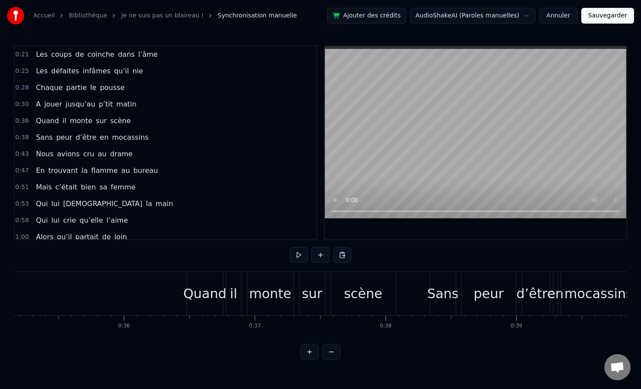
click at [437, 287] on div "Sans" at bounding box center [442, 293] width 31 height 20
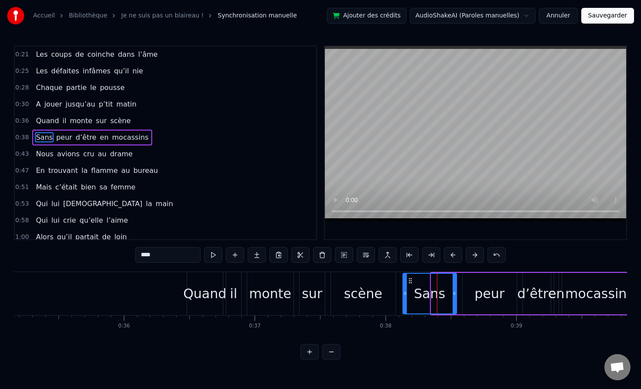
drag, startPoint x: 432, startPoint y: 289, endPoint x: 403, endPoint y: 289, distance: 29.2
click at [403, 289] on div at bounding box center [404, 293] width 3 height 40
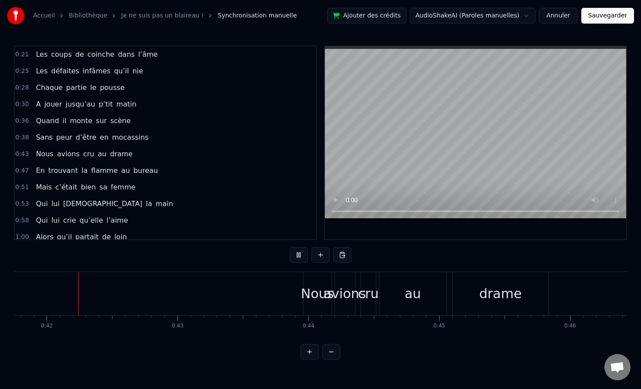
scroll to position [0, 5462]
click at [314, 288] on div "Nous" at bounding box center [318, 293] width 33 height 20
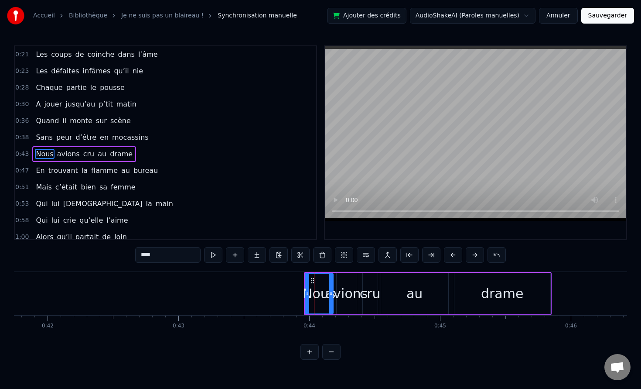
scroll to position [11, 0]
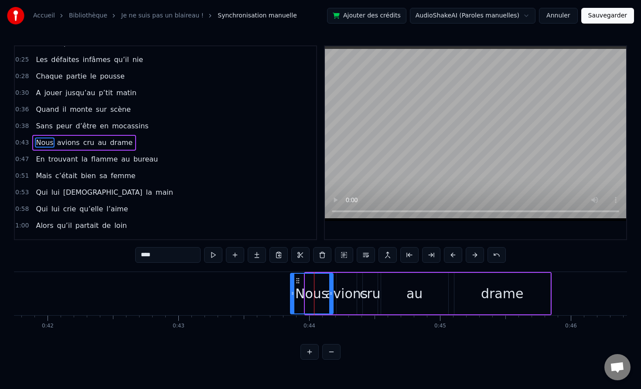
drag, startPoint x: 305, startPoint y: 288, endPoint x: 290, endPoint y: 288, distance: 14.8
click at [291, 288] on div at bounding box center [292, 293] width 3 height 40
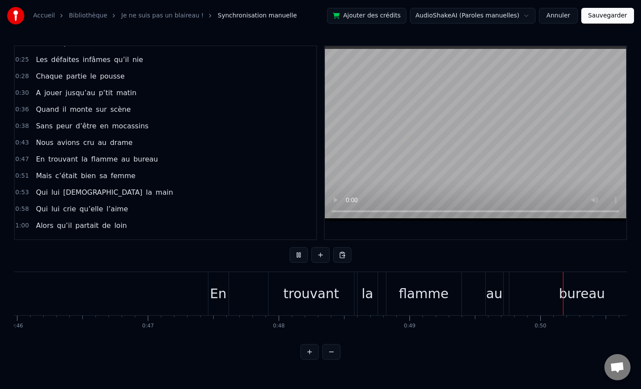
scroll to position [0, 6183]
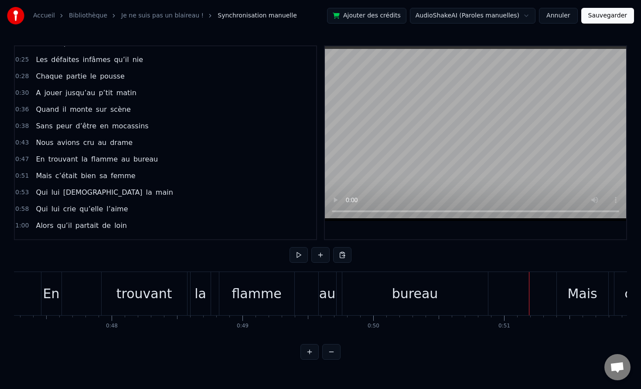
click at [476, 288] on div "bureau" at bounding box center [415, 293] width 146 height 43
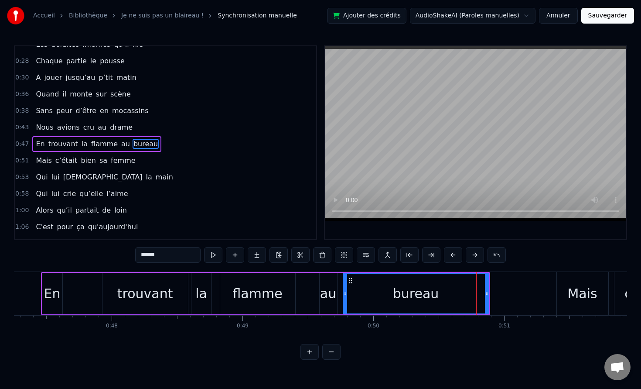
scroll to position [28, 0]
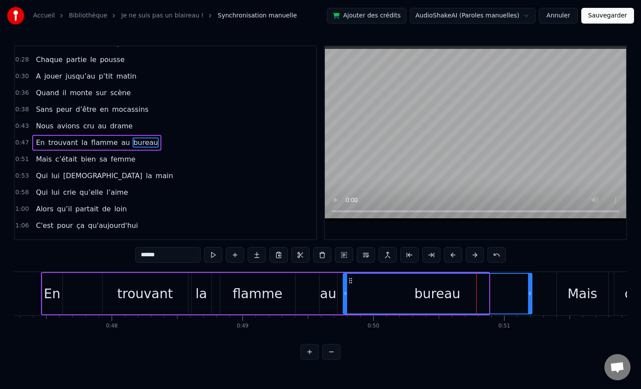
drag, startPoint x: 488, startPoint y: 288, endPoint x: 529, endPoint y: 293, distance: 41.3
click at [529, 293] on div at bounding box center [529, 293] width 3 height 40
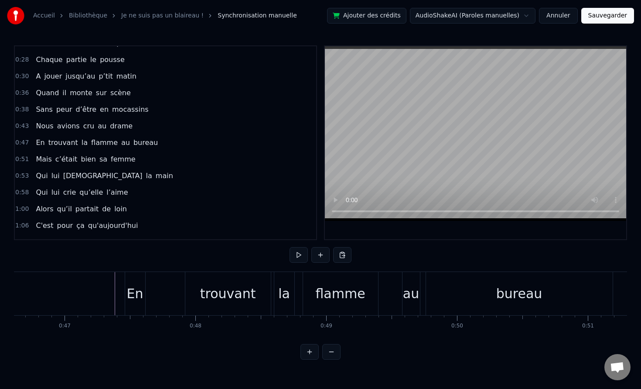
scroll to position [0, 6083]
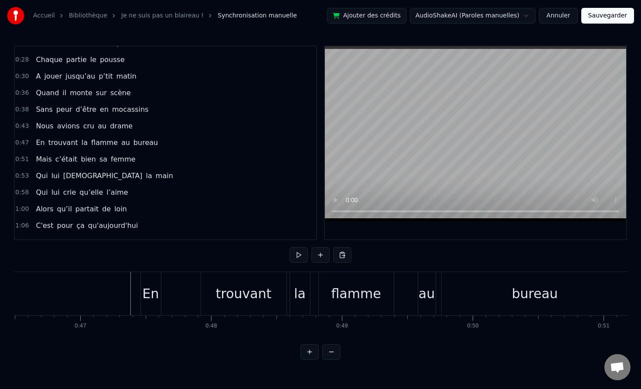
click at [148, 294] on div "En" at bounding box center [151, 293] width 17 height 20
click at [142, 292] on div "En" at bounding box center [151, 293] width 20 height 43
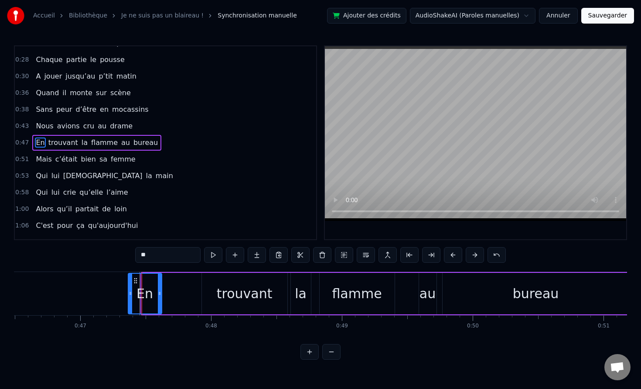
drag, startPoint x: 143, startPoint y: 292, endPoint x: 128, endPoint y: 291, distance: 15.3
click at [129, 291] on icon at bounding box center [130, 293] width 3 height 7
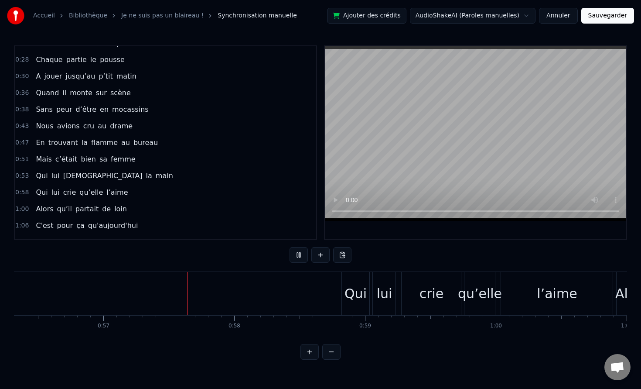
scroll to position [0, 7375]
click at [593, 14] on button "Sauvegarder" at bounding box center [607, 16] width 53 height 16
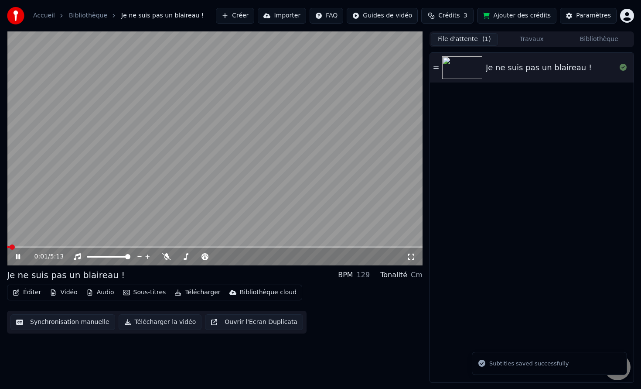
click at [203, 155] on video at bounding box center [215, 148] width 416 height 234
click at [85, 324] on button "Synchronisation manuelle" at bounding box center [62, 322] width 105 height 16
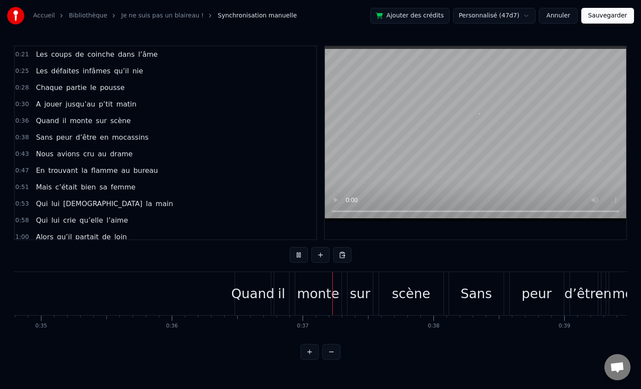
scroll to position [0, 4737]
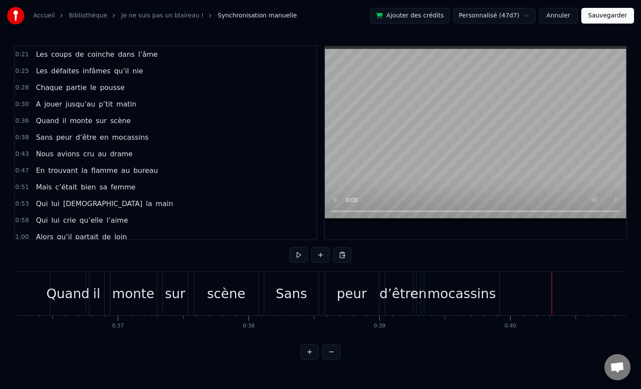
click at [417, 282] on div "en" at bounding box center [419, 293] width 4 height 43
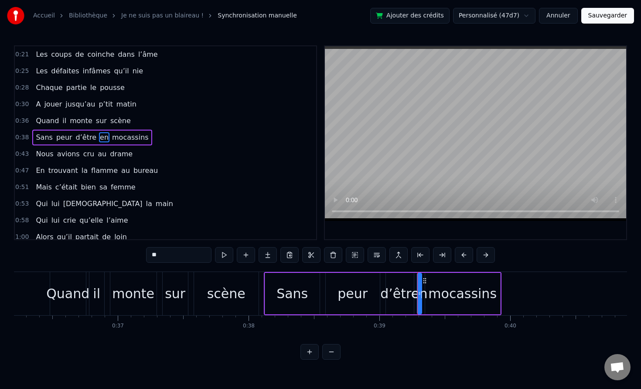
click at [403, 283] on div "d’être" at bounding box center [399, 293] width 39 height 20
drag, startPoint x: 387, startPoint y: 288, endPoint x: 382, endPoint y: 288, distance: 5.2
click at [382, 288] on div at bounding box center [382, 293] width 3 height 40
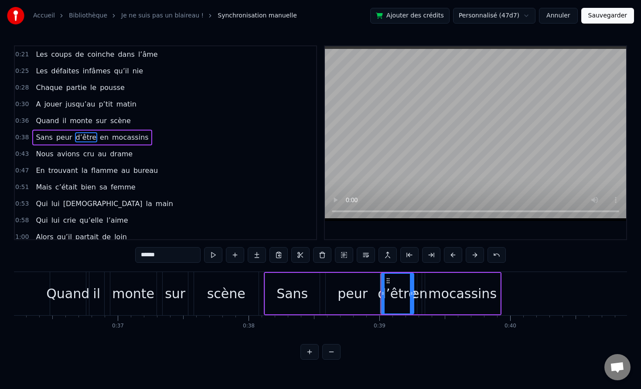
click at [417, 283] on div "en" at bounding box center [419, 293] width 5 height 41
type input "**"
click at [418, 283] on div at bounding box center [419, 293] width 3 height 40
drag, startPoint x: 421, startPoint y: 286, endPoint x: 429, endPoint y: 286, distance: 7.9
click at [429, 286] on div at bounding box center [427, 293] width 3 height 40
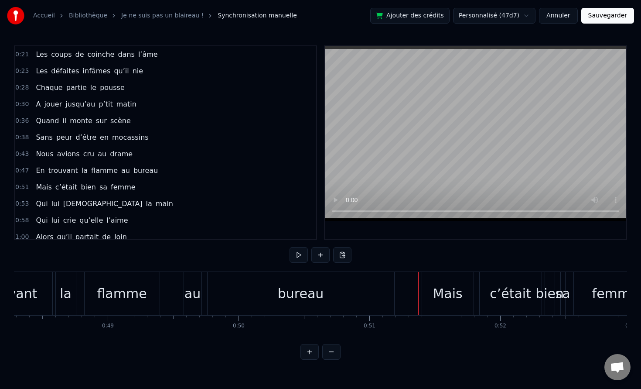
scroll to position [0, 6233]
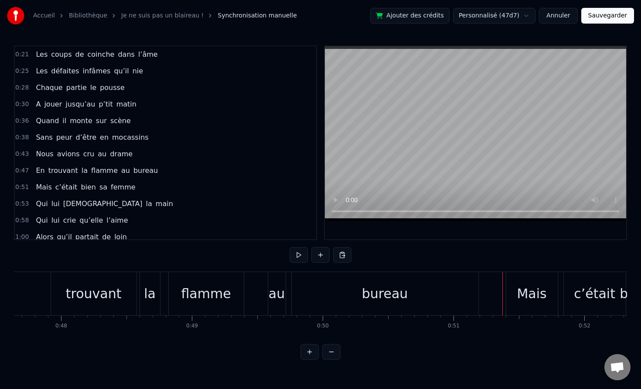
click at [249, 299] on div "En trouvant la flamme au bureau" at bounding box center [227, 293] width 505 height 43
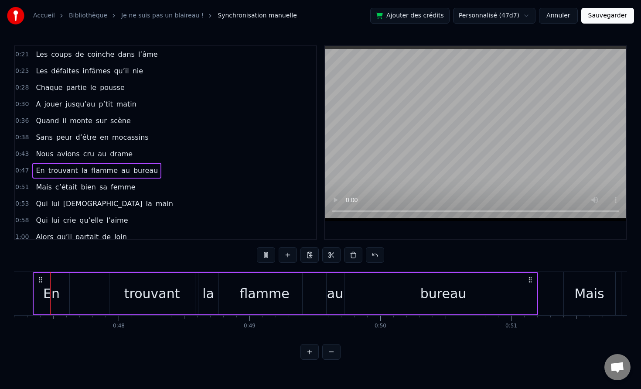
scroll to position [0, 6150]
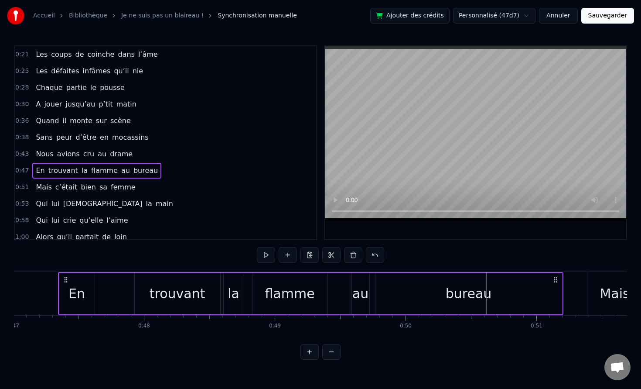
click at [354, 291] on div "au" at bounding box center [360, 293] width 16 height 20
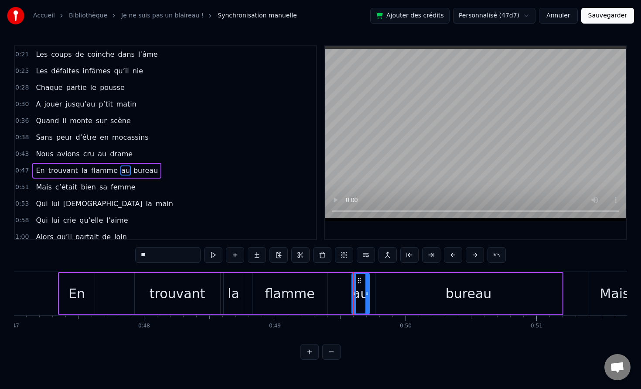
scroll to position [28, 0]
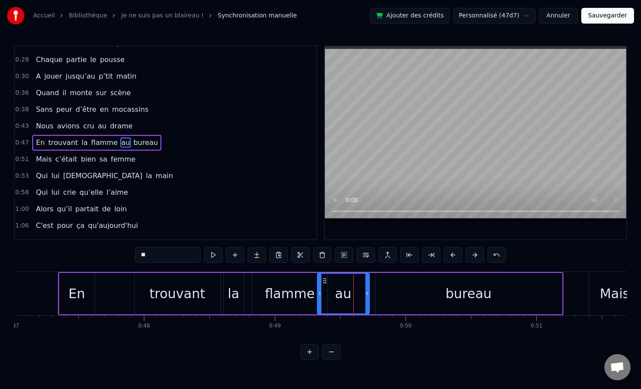
drag, startPoint x: 354, startPoint y: 287, endPoint x: 320, endPoint y: 287, distance: 34.5
click at [320, 287] on div at bounding box center [319, 293] width 3 height 40
drag, startPoint x: 366, startPoint y: 287, endPoint x: 376, endPoint y: 287, distance: 9.2
click at [376, 287] on div at bounding box center [376, 293] width 3 height 40
click at [427, 289] on div "bureau" at bounding box center [469, 293] width 187 height 41
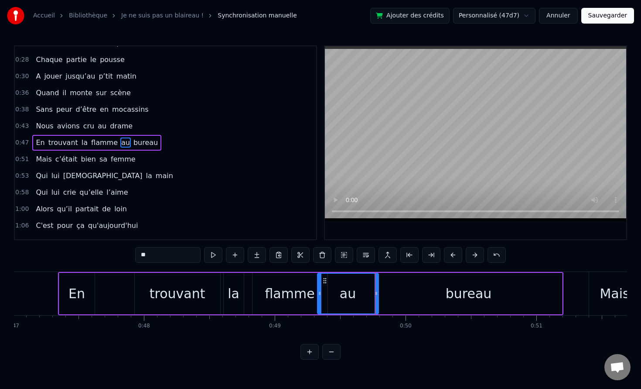
type input "******"
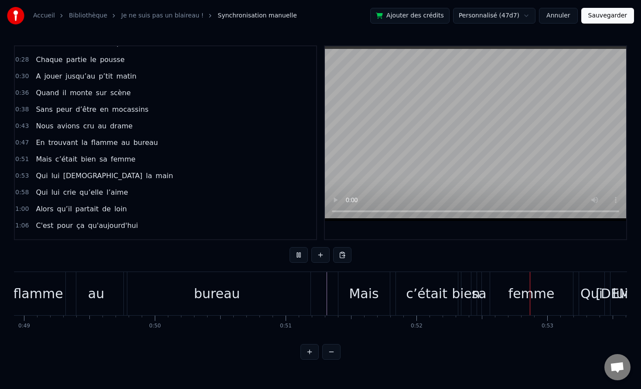
scroll to position [0, 6489]
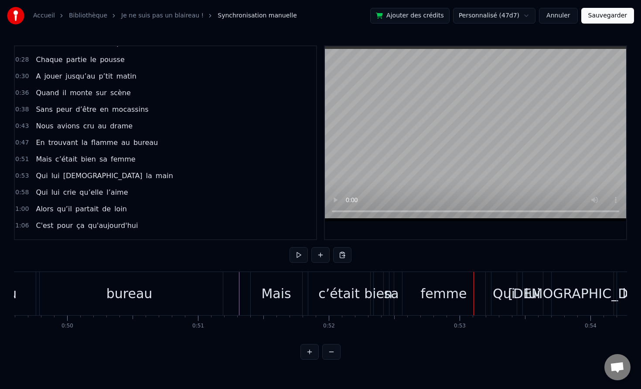
click at [392, 283] on div "sa" at bounding box center [391, 293] width 4 height 43
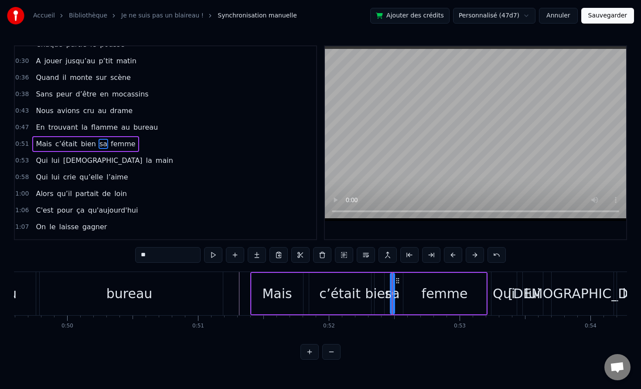
scroll to position [44, 0]
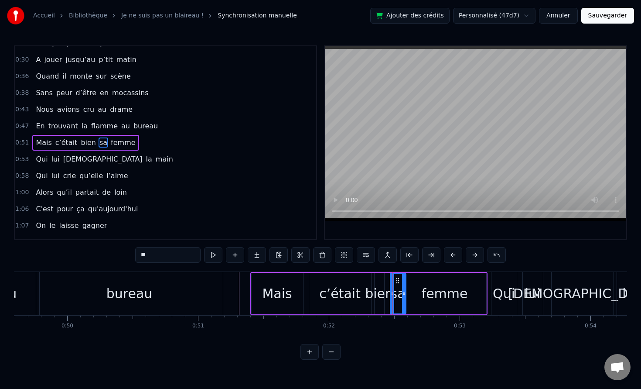
drag, startPoint x: 392, startPoint y: 286, endPoint x: 403, endPoint y: 286, distance: 11.3
click at [403, 286] on div at bounding box center [403, 293] width 3 height 40
click at [395, 286] on div at bounding box center [395, 293] width 3 height 40
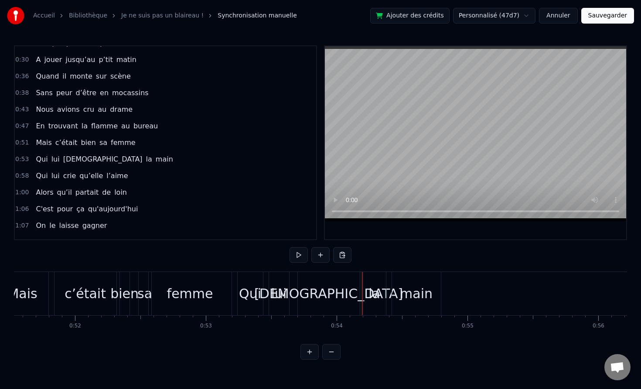
scroll to position [0, 6676]
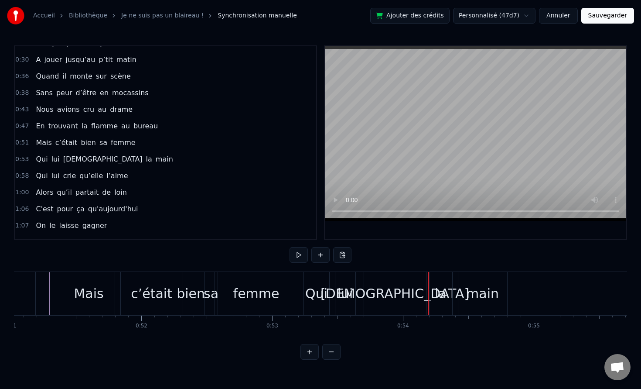
click at [446, 287] on div "la" at bounding box center [441, 293] width 23 height 43
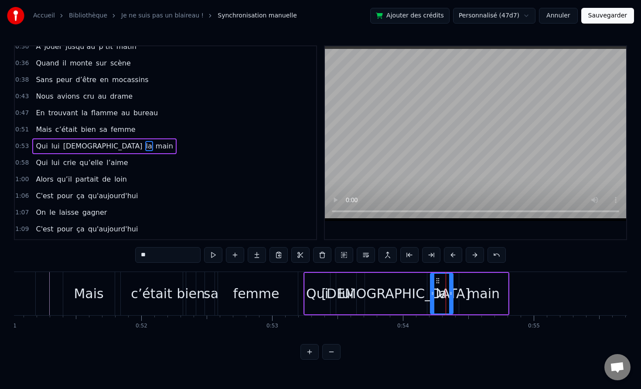
scroll to position [61, 0]
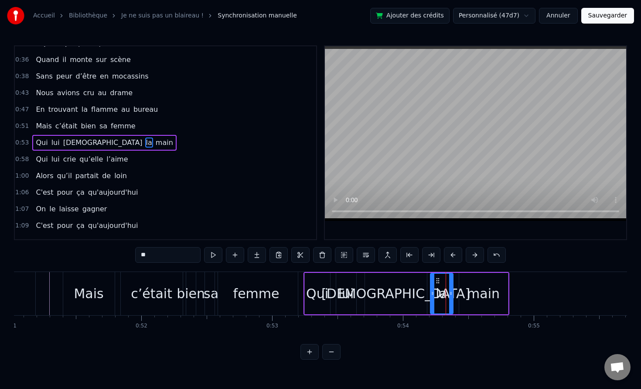
click at [334, 288] on div "Qui lui tendait la main" at bounding box center [407, 293] width 206 height 43
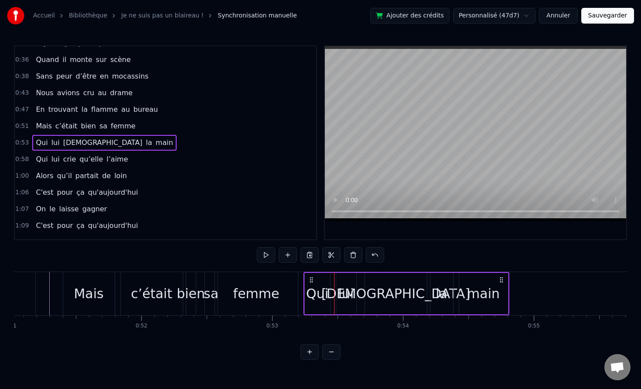
click at [393, 287] on div "[DEMOGRAPHIC_DATA]" at bounding box center [395, 293] width 149 height 20
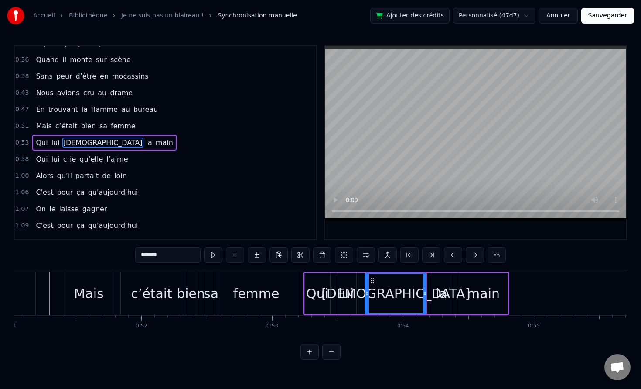
click at [434, 289] on div "la" at bounding box center [441, 293] width 23 height 41
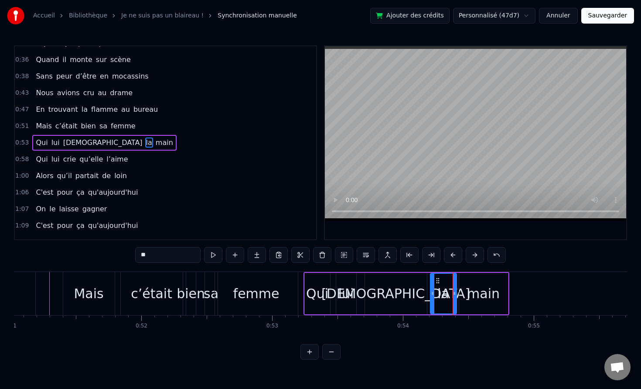
click at [454, 287] on div at bounding box center [454, 293] width 3 height 40
click at [466, 287] on div "main" at bounding box center [483, 293] width 49 height 41
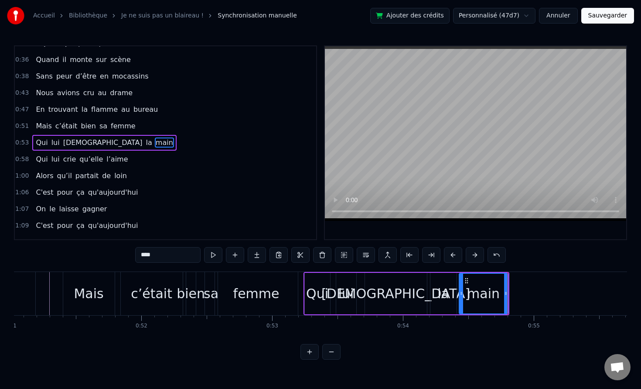
click at [409, 294] on div "[DEMOGRAPHIC_DATA]" at bounding box center [395, 293] width 149 height 20
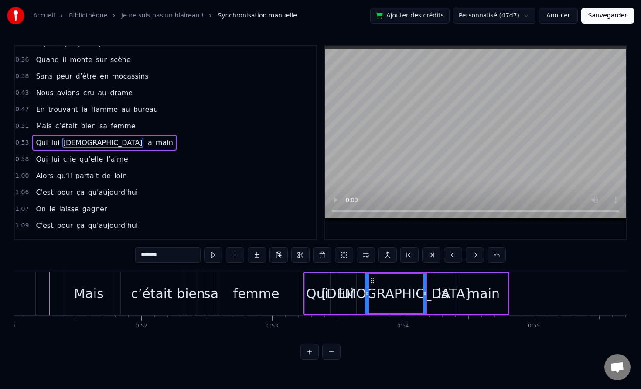
click at [347, 287] on div "lui" at bounding box center [346, 293] width 16 height 20
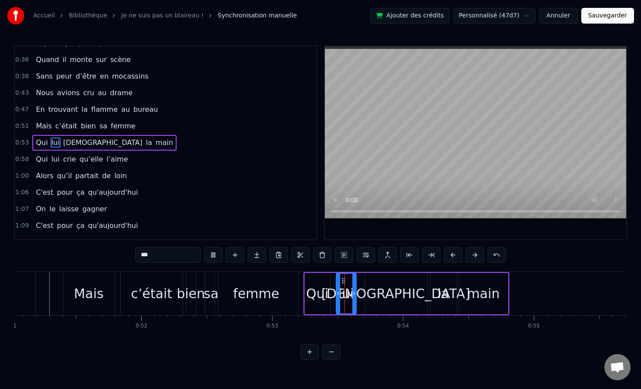
click at [316, 288] on div "Qui" at bounding box center [317, 293] width 22 height 20
type input "***"
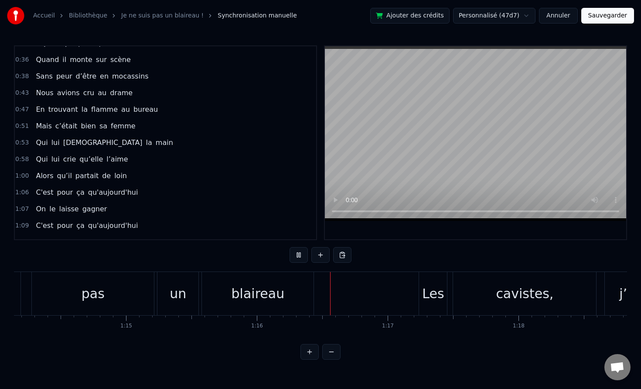
scroll to position [0, 9780]
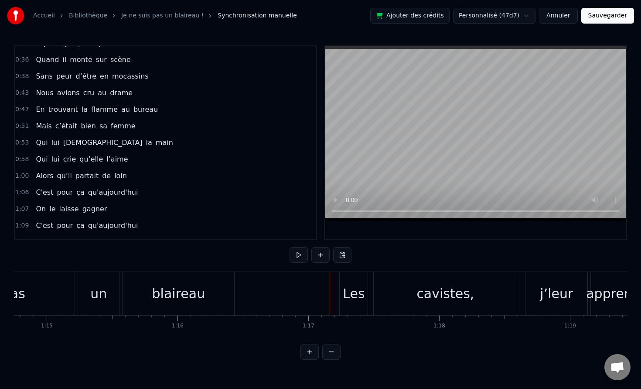
click at [345, 292] on div "Les" at bounding box center [354, 293] width 22 height 20
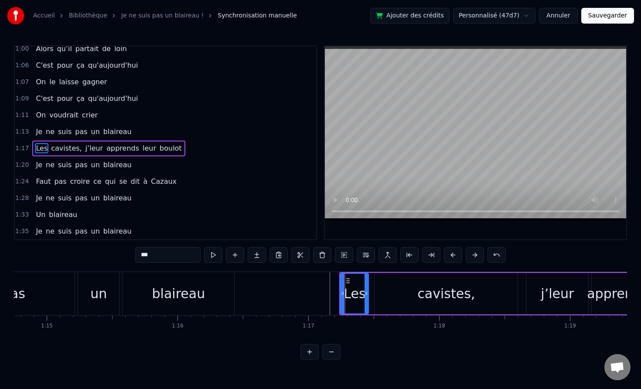
scroll to position [194, 0]
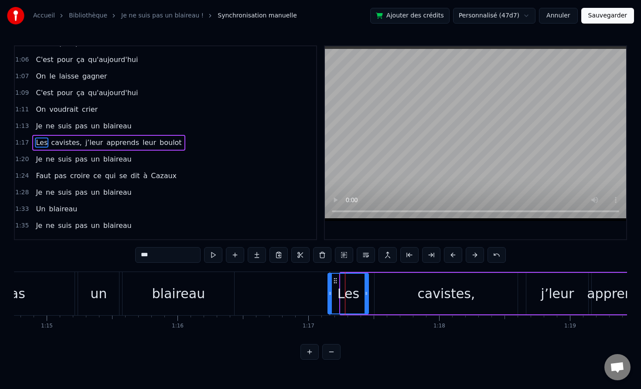
drag, startPoint x: 341, startPoint y: 291, endPoint x: 327, endPoint y: 291, distance: 14.0
click at [328, 291] on icon at bounding box center [329, 293] width 3 height 7
drag, startPoint x: 367, startPoint y: 291, endPoint x: 372, endPoint y: 291, distance: 5.7
click at [372, 291] on icon at bounding box center [371, 293] width 3 height 7
drag, startPoint x: 372, startPoint y: 291, endPoint x: 362, endPoint y: 292, distance: 10.9
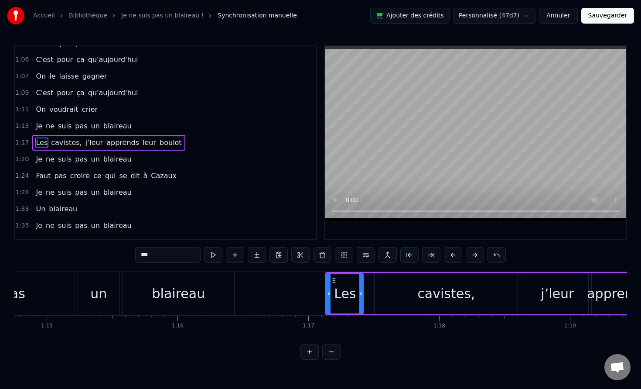
click at [362, 292] on icon at bounding box center [360, 293] width 3 height 7
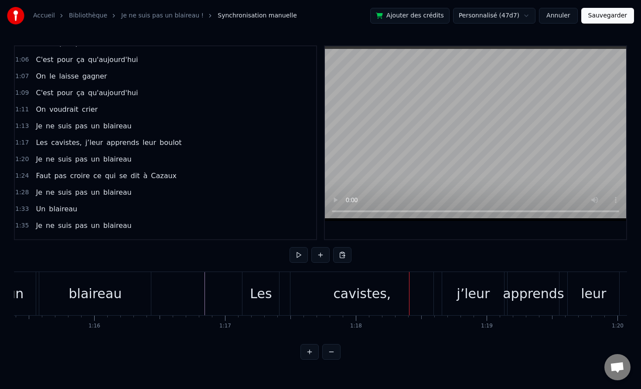
scroll to position [0, 9868]
click at [437, 287] on div "j’leur" at bounding box center [468, 293] width 63 height 43
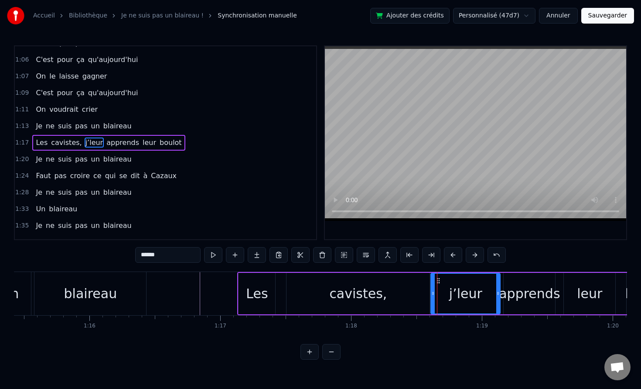
drag, startPoint x: 439, startPoint y: 289, endPoint x: 432, endPoint y: 289, distance: 7.4
click at [432, 290] on icon at bounding box center [432, 293] width 3 height 7
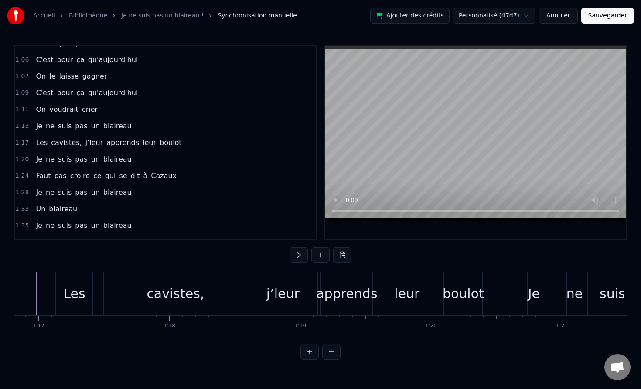
scroll to position [0, 10038]
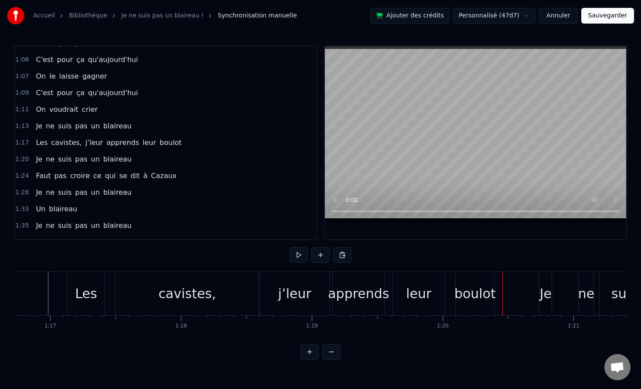
click at [290, 285] on div "j’leur" at bounding box center [294, 293] width 33 height 20
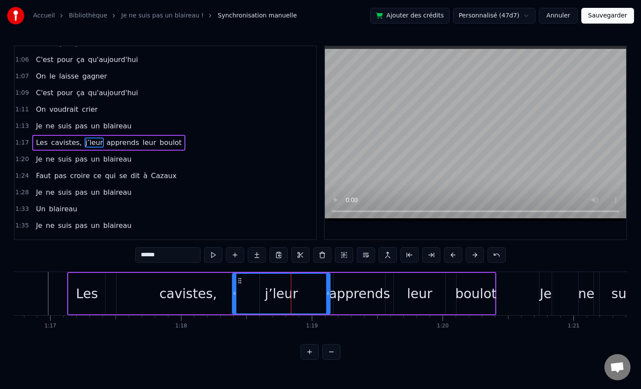
drag, startPoint x: 263, startPoint y: 288, endPoint x: 232, endPoint y: 289, distance: 30.5
click at [233, 289] on div at bounding box center [234, 293] width 3 height 40
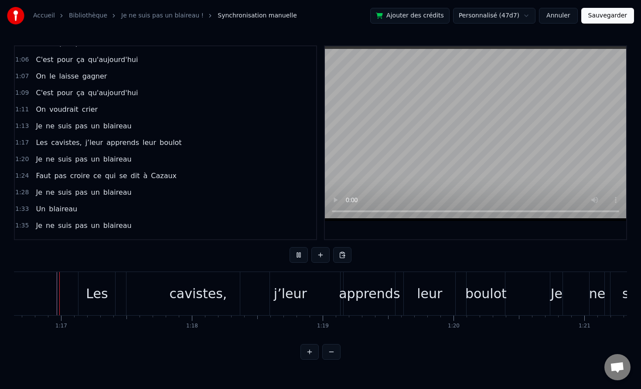
scroll to position [0, 10027]
click at [284, 289] on div "j’leur" at bounding box center [291, 293] width 33 height 20
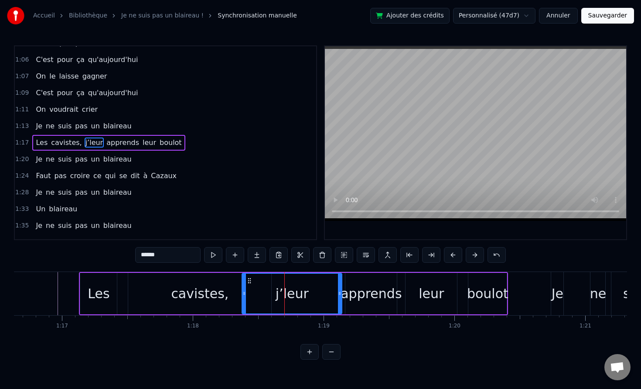
click at [230, 290] on div "cavistes," at bounding box center [199, 293] width 143 height 41
type input "*********"
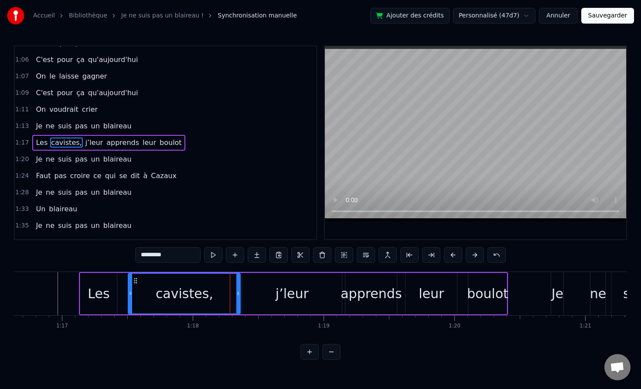
drag, startPoint x: 269, startPoint y: 289, endPoint x: 238, endPoint y: 290, distance: 31.0
click at [238, 290] on div at bounding box center [237, 293] width 3 height 40
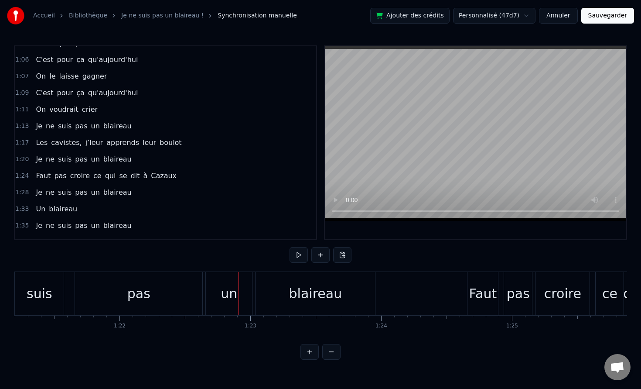
scroll to position [0, 10748]
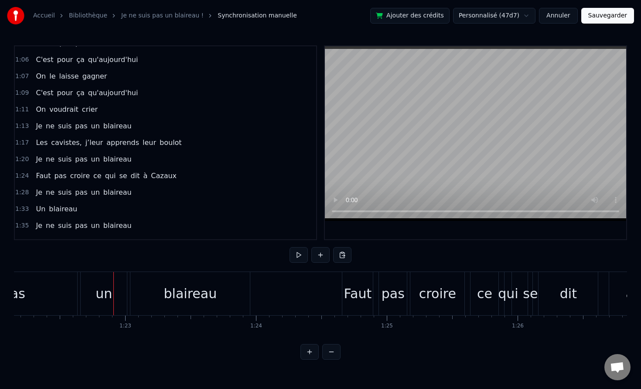
click at [610, 21] on button "Sauvegarder" at bounding box center [607, 16] width 53 height 16
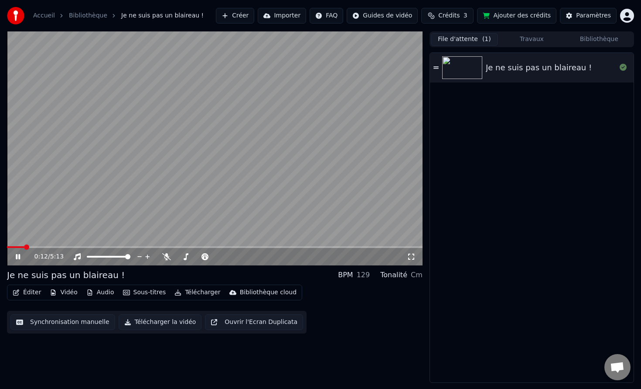
click at [323, 172] on video at bounding box center [215, 148] width 416 height 234
